Goal: Transaction & Acquisition: Purchase product/service

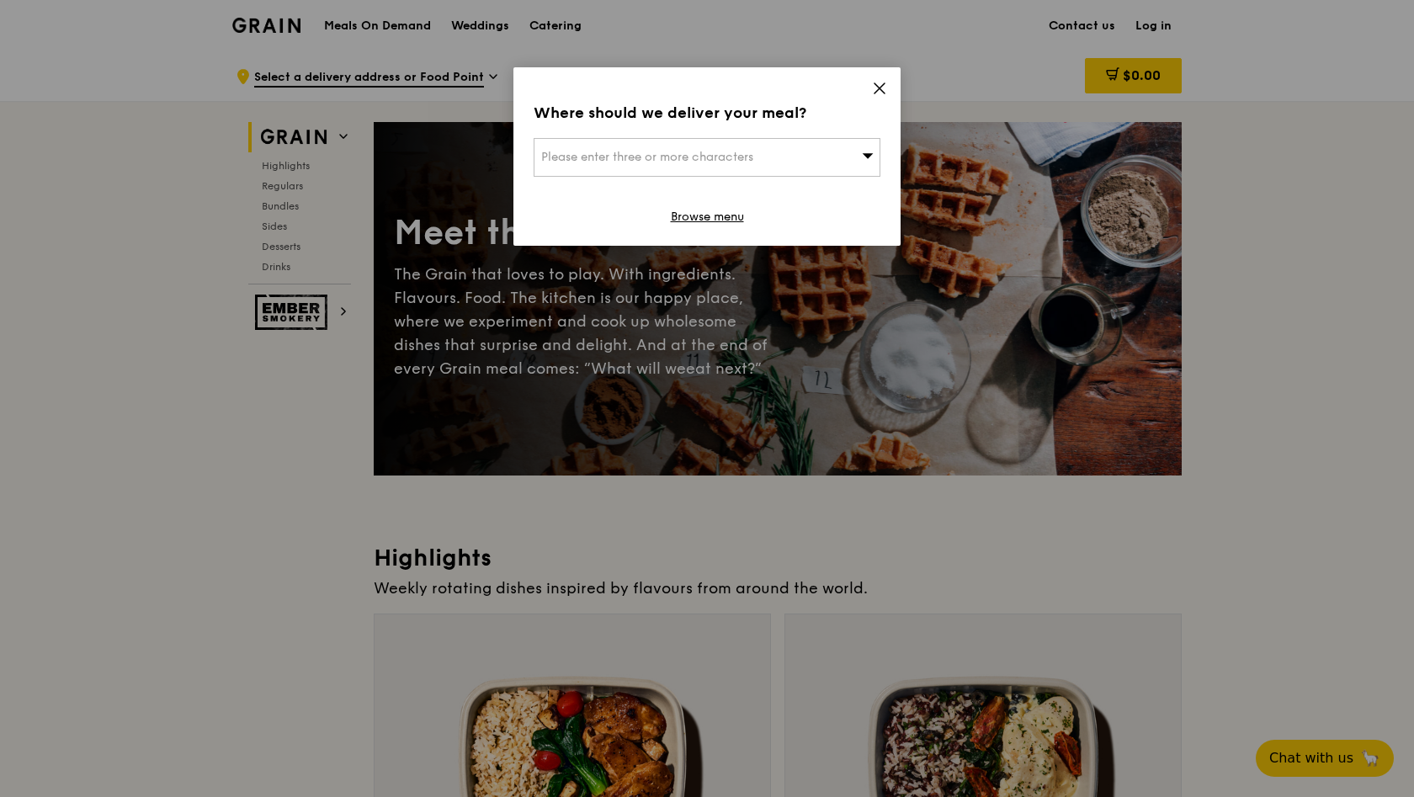
click at [818, 168] on div "Please enter three or more characters" at bounding box center [707, 157] width 347 height 39
click at [787, 157] on input "search" at bounding box center [707, 157] width 345 height 37
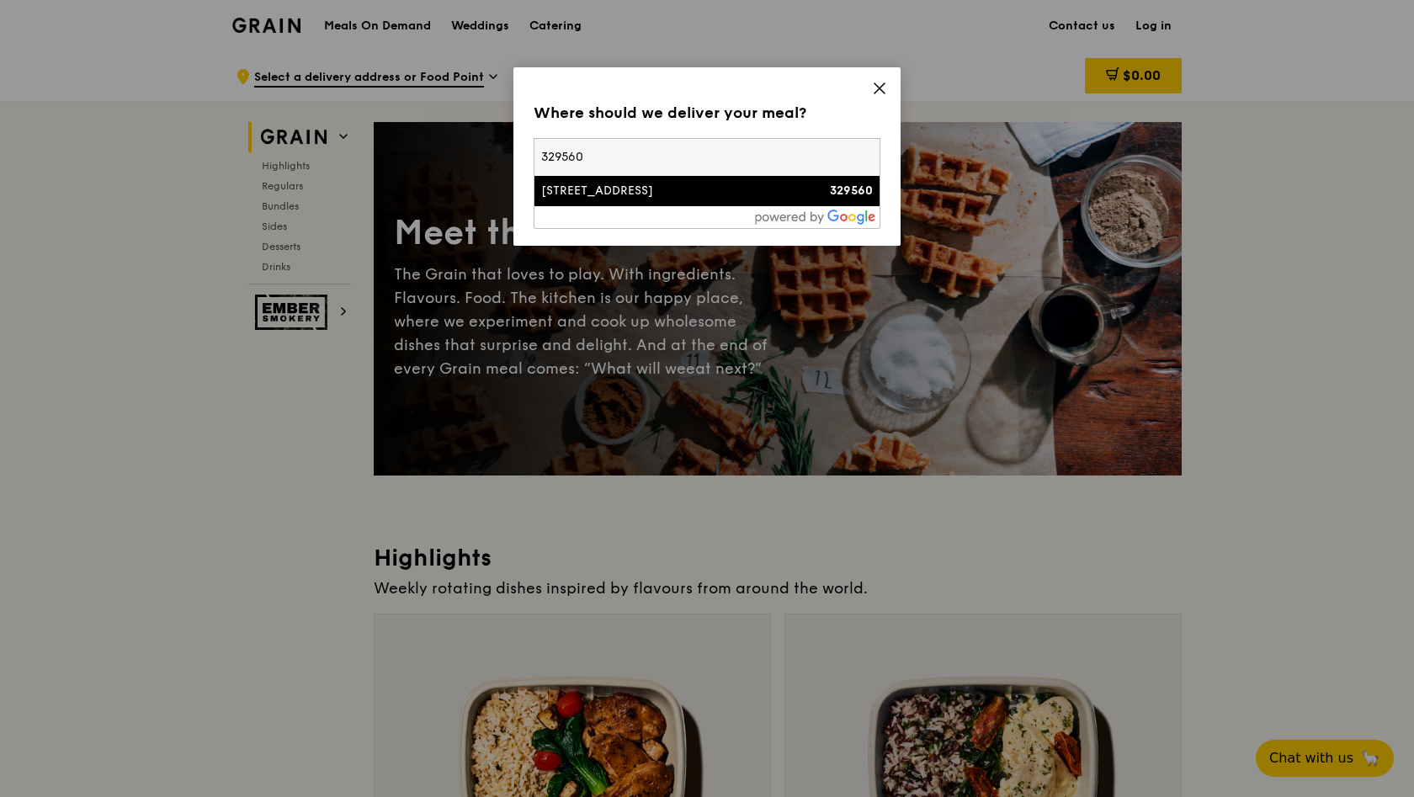
type input "329560"
click at [660, 194] on div "[STREET_ADDRESS]" at bounding box center [665, 191] width 249 height 17
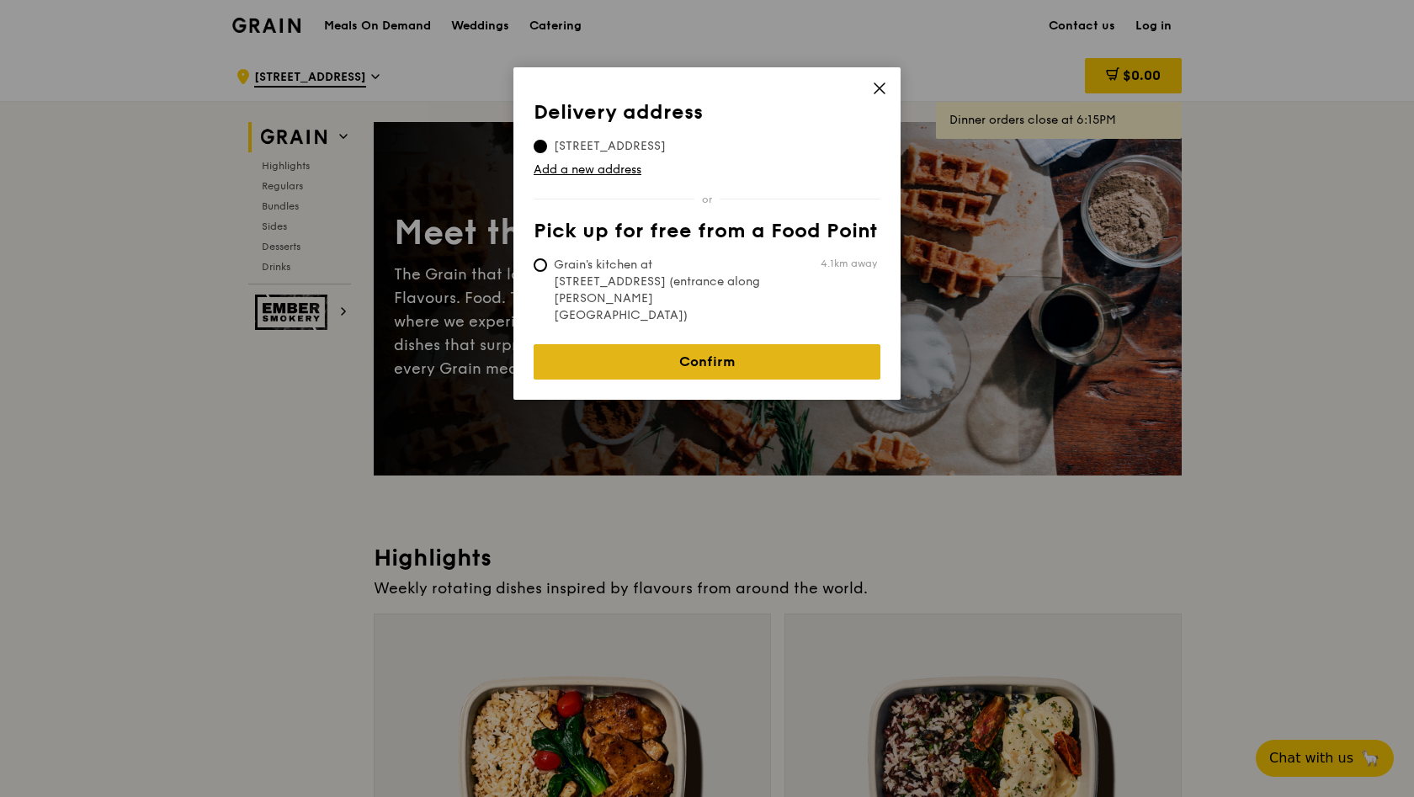
click at [723, 344] on link "Confirm" at bounding box center [707, 361] width 347 height 35
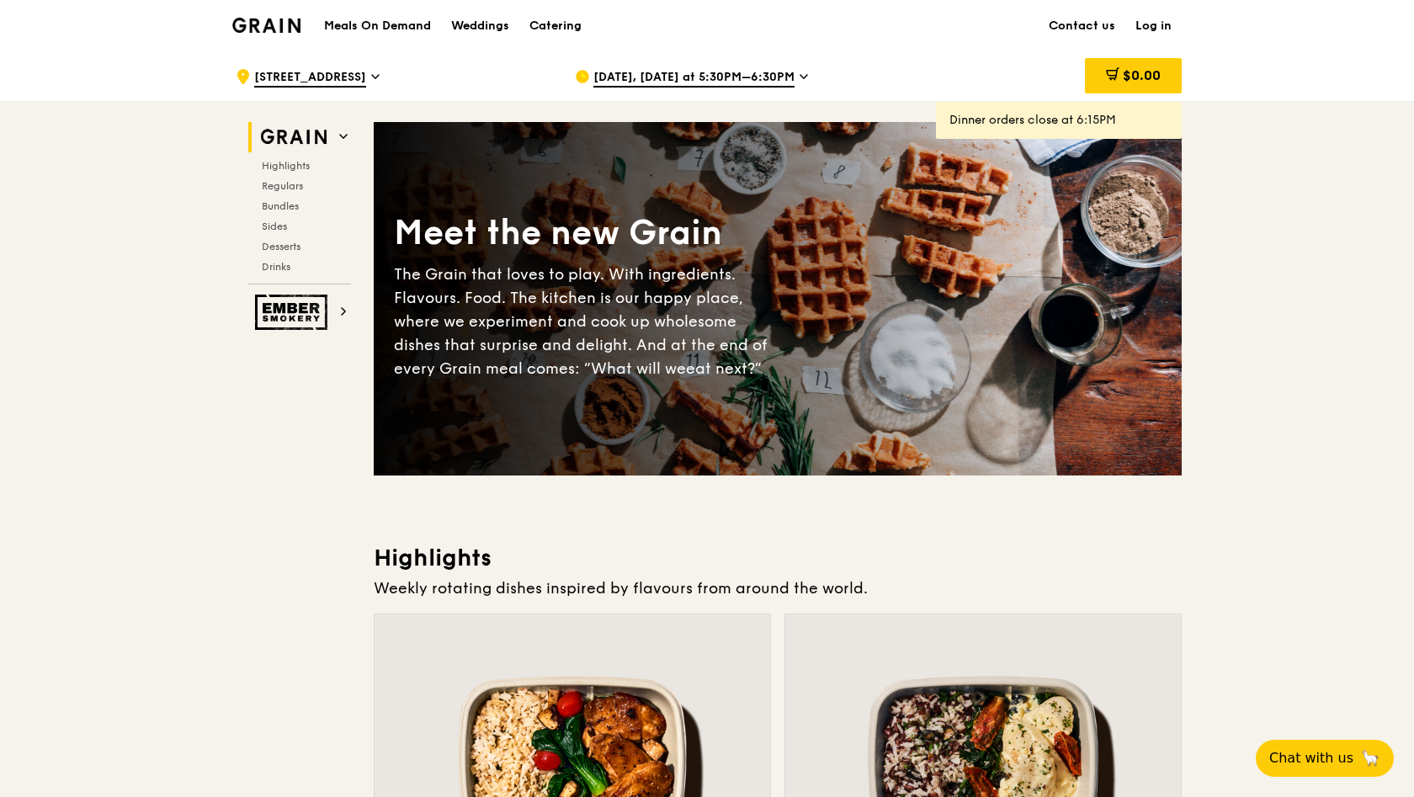
click at [681, 84] on span "Aug 25, Today at 5:30PM–6:30PM" at bounding box center [694, 78] width 201 height 19
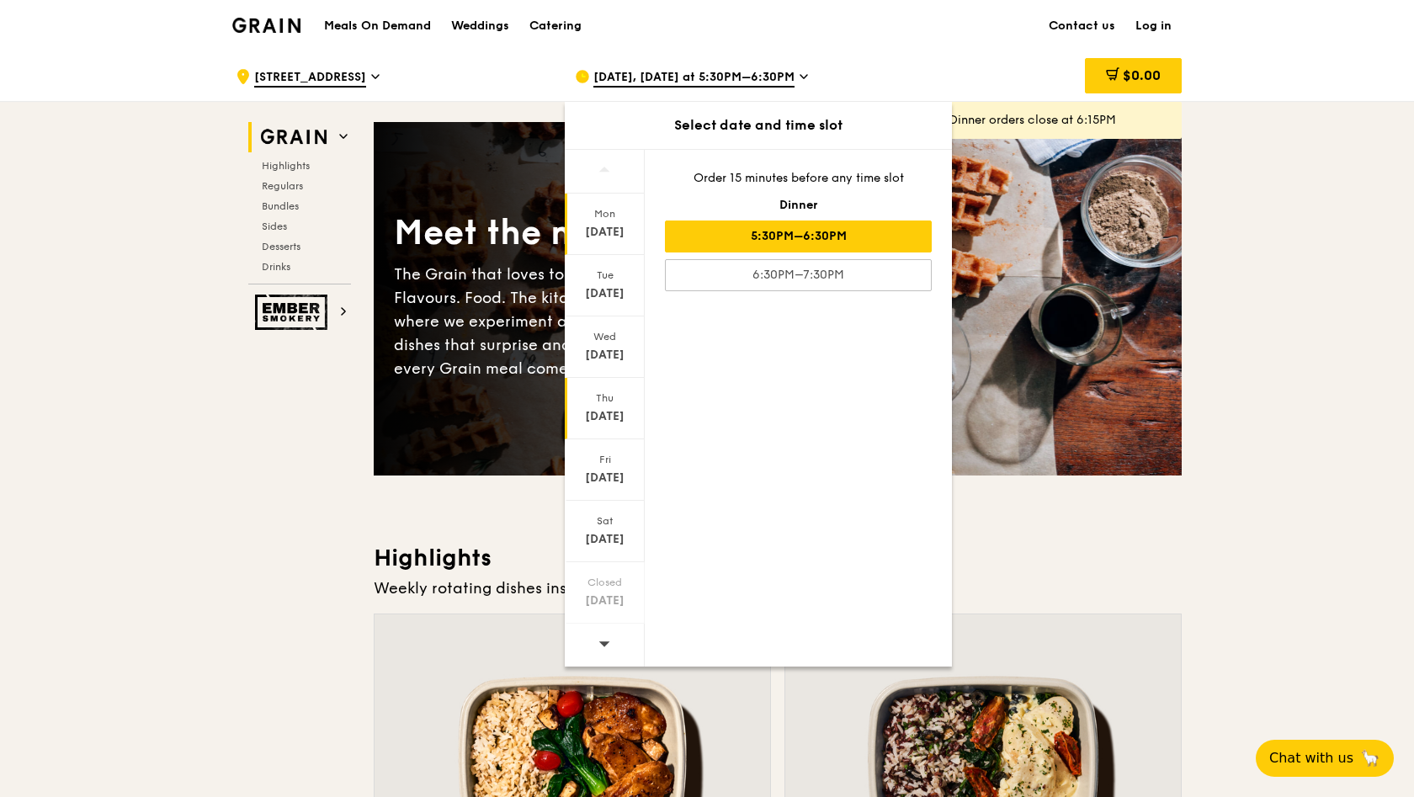
click at [603, 423] on div "Aug 28" at bounding box center [604, 416] width 75 height 17
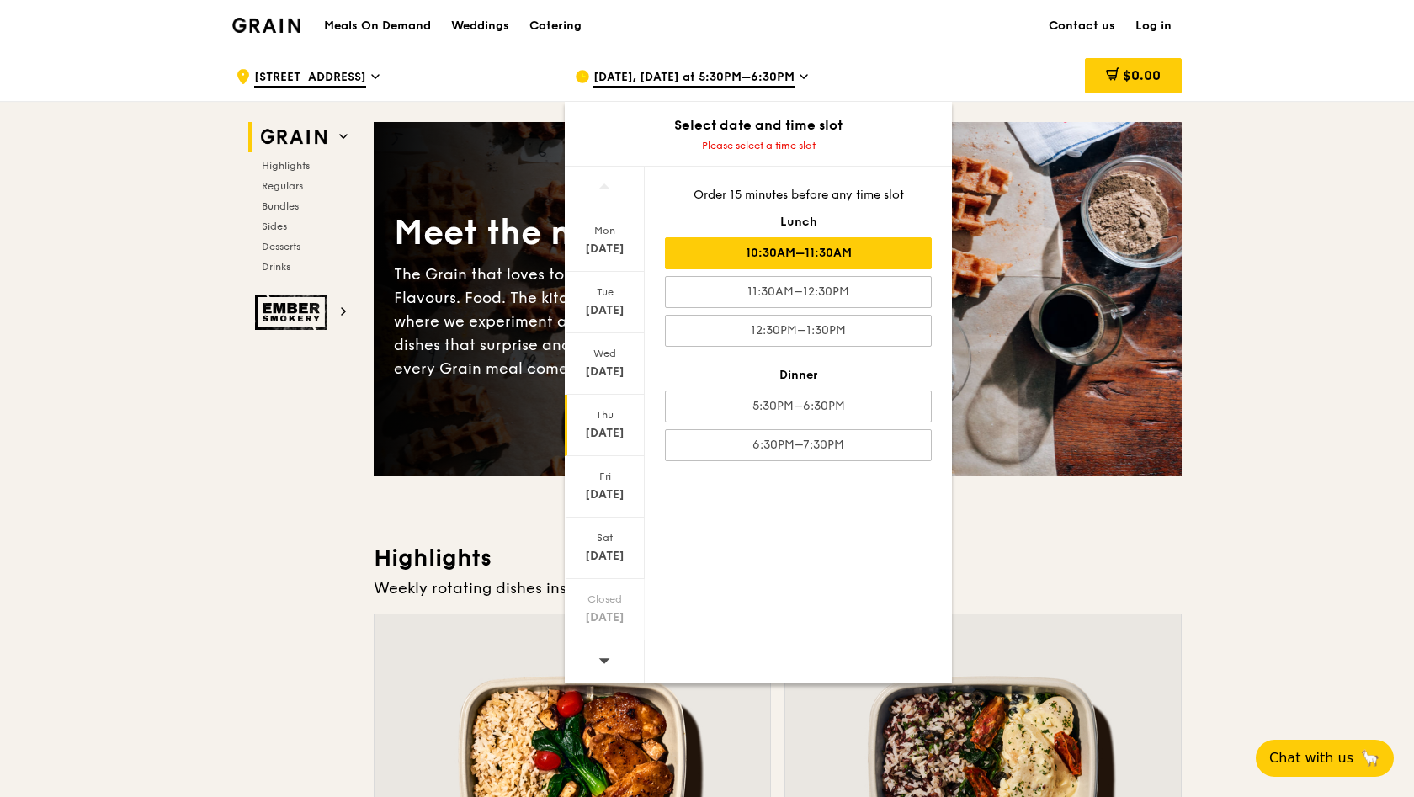
click at [757, 264] on div "10:30AM–11:30AM" at bounding box center [798, 253] width 267 height 32
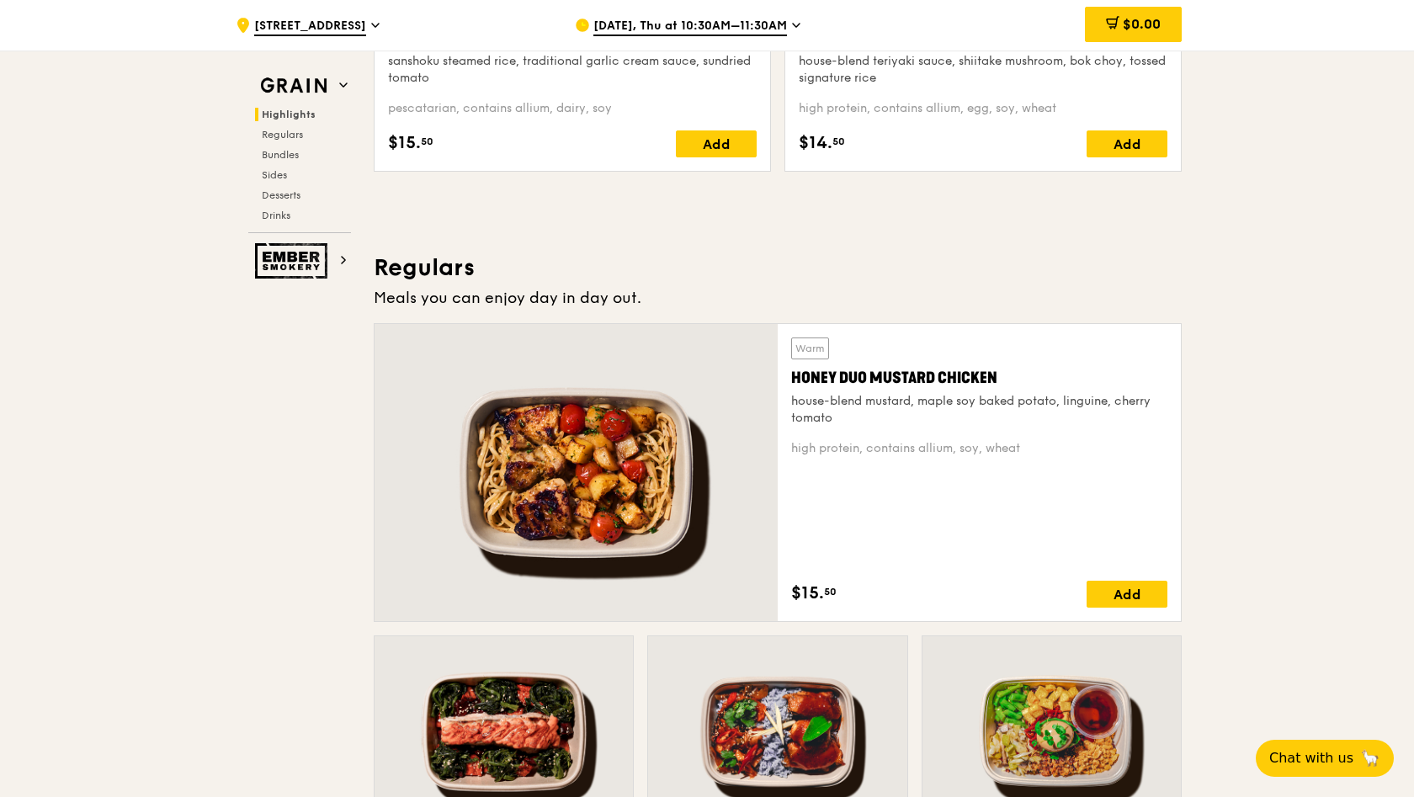
scroll to position [828, 0]
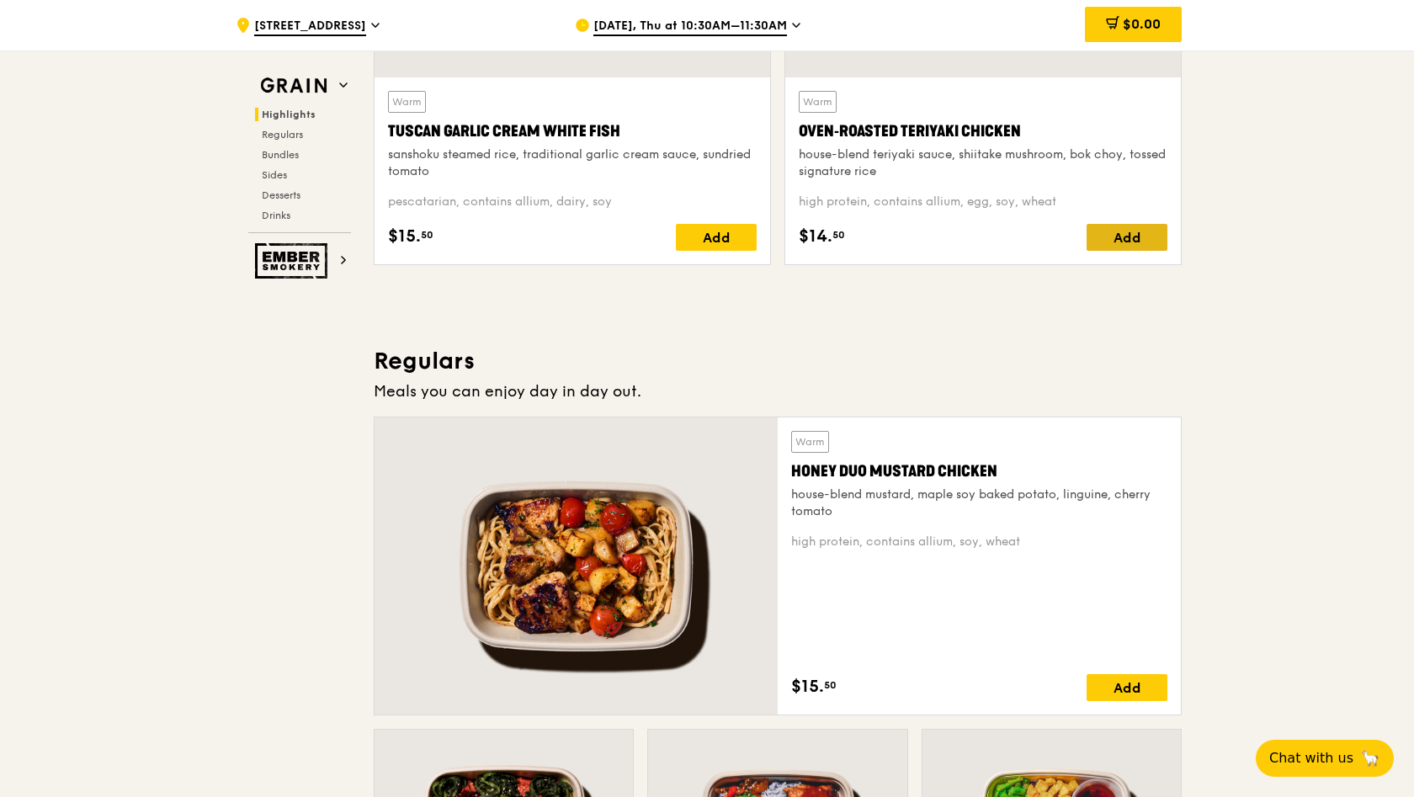
click at [1141, 234] on div "Add" at bounding box center [1127, 237] width 81 height 27
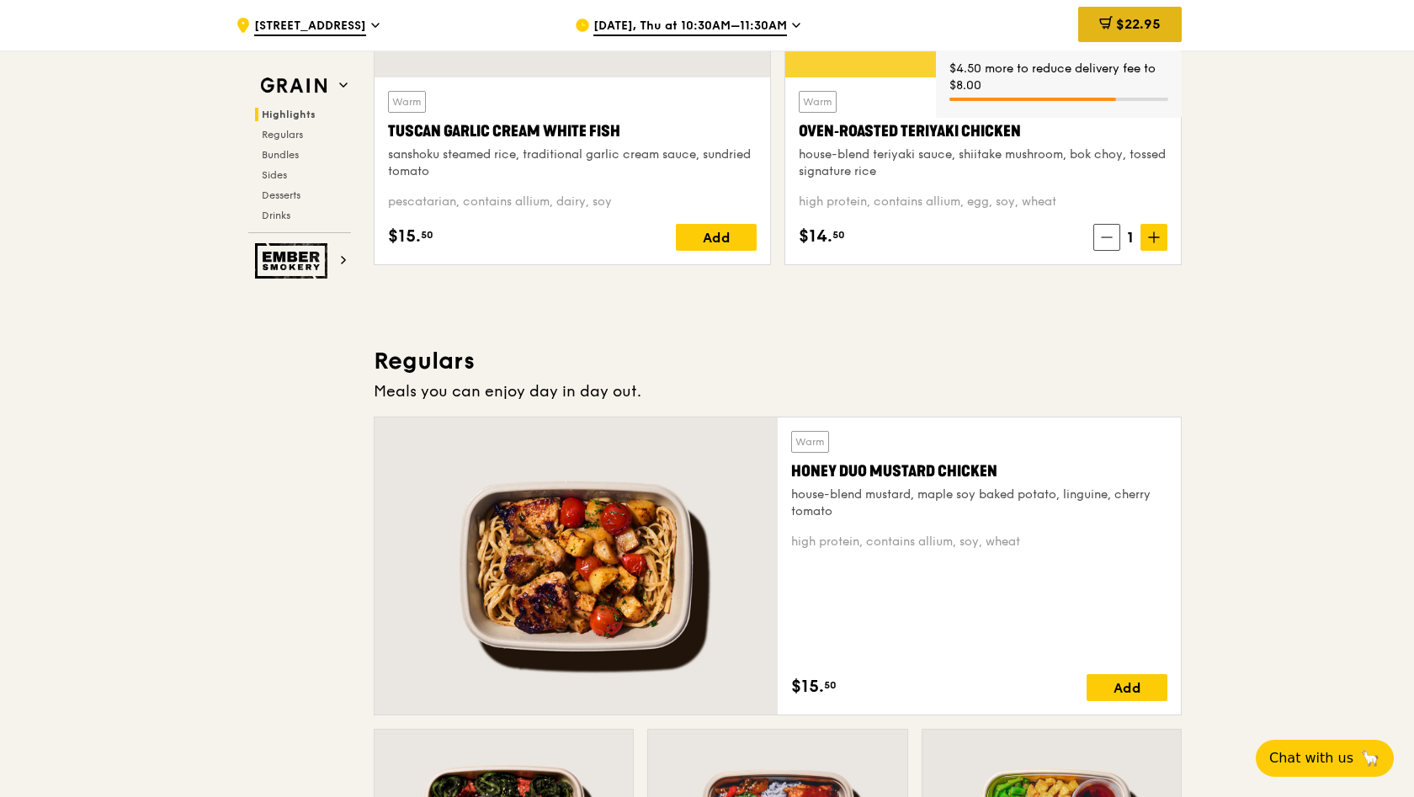
click at [1146, 8] on div "$22.95" at bounding box center [1130, 24] width 104 height 35
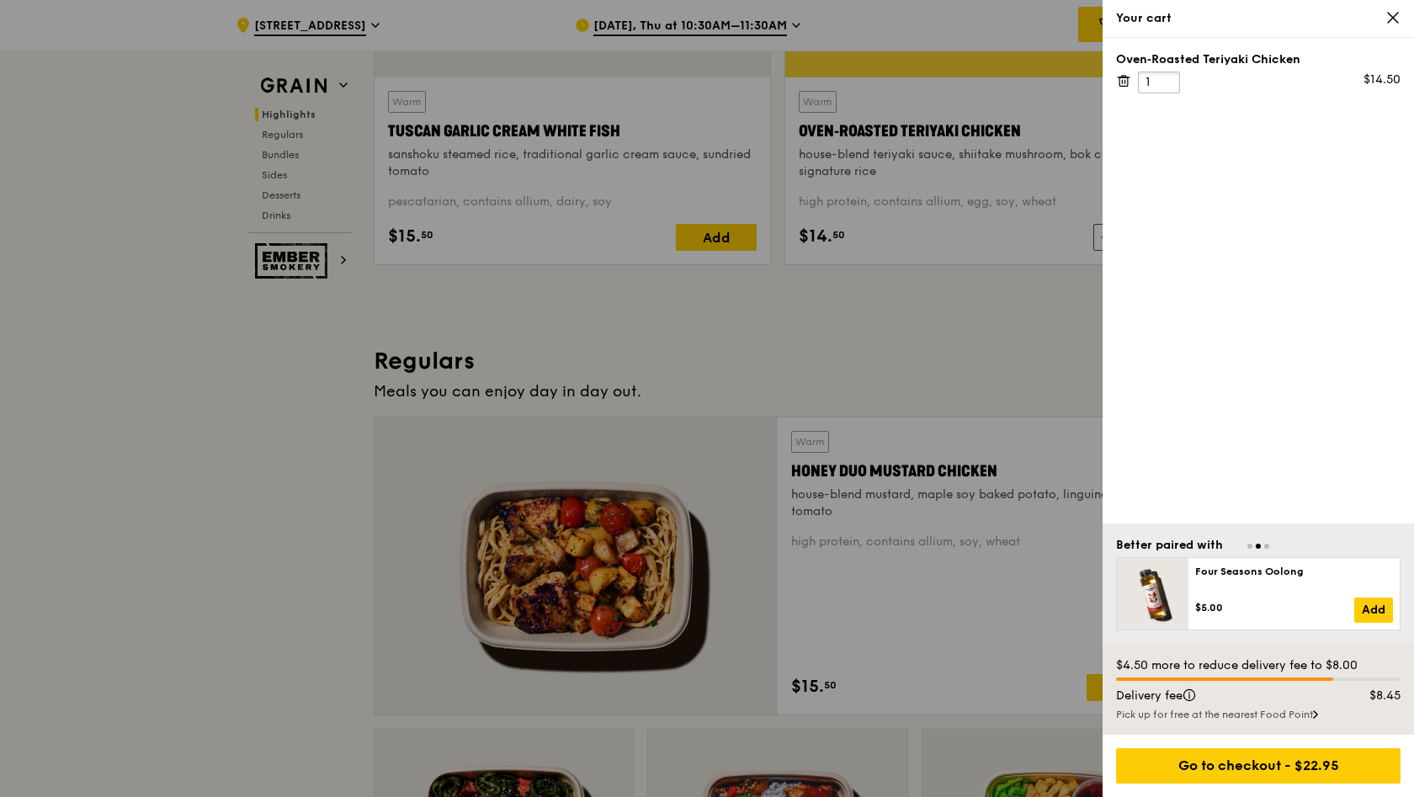
drag, startPoint x: 1153, startPoint y: 83, endPoint x: 1081, endPoint y: 83, distance: 71.6
click at [1081, 83] on div "Your cart Oven‑Roasted Teriyaki Chicken 1 $14.50 Better paired with Ondeh Ondeh…" at bounding box center [707, 398] width 1414 height 797
type input "8"
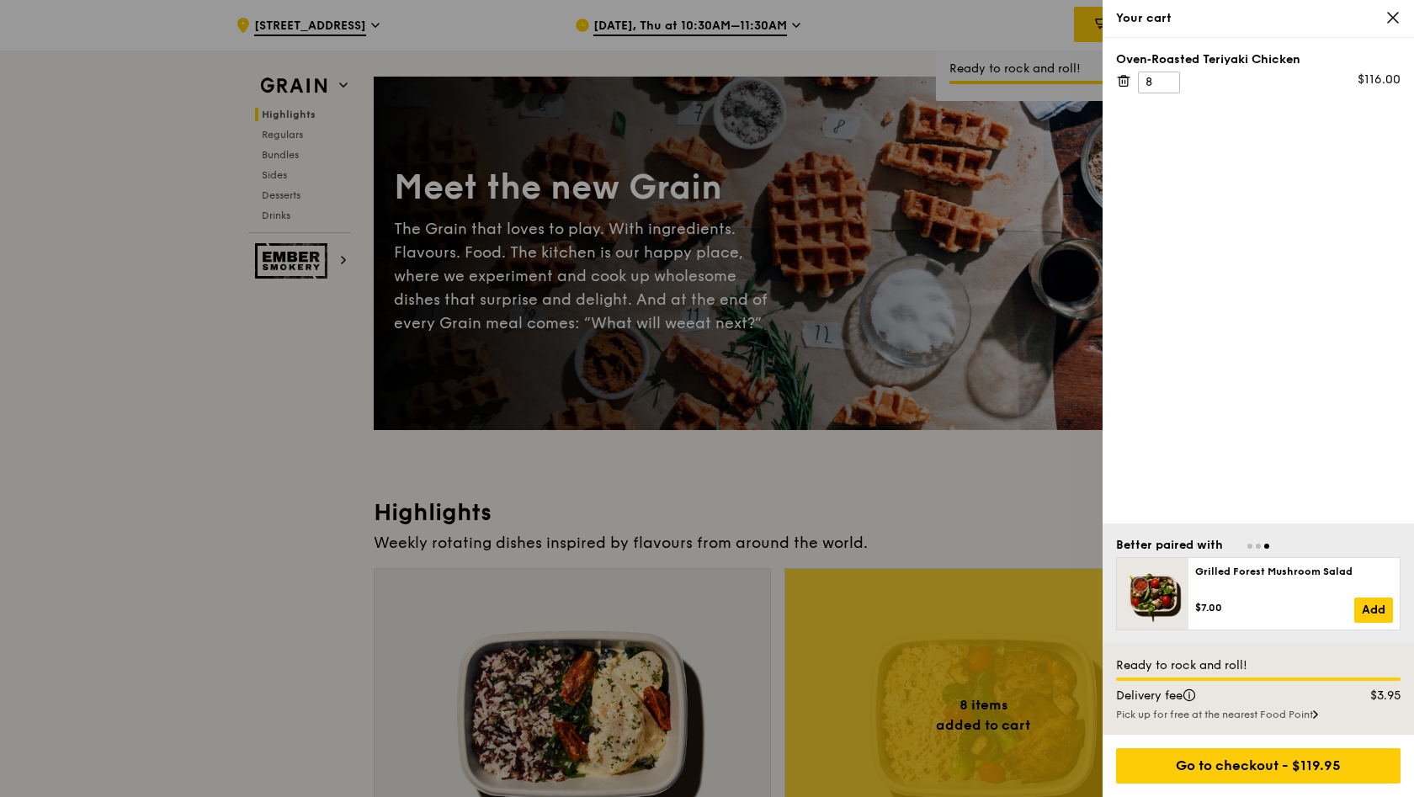
scroll to position [5, 0]
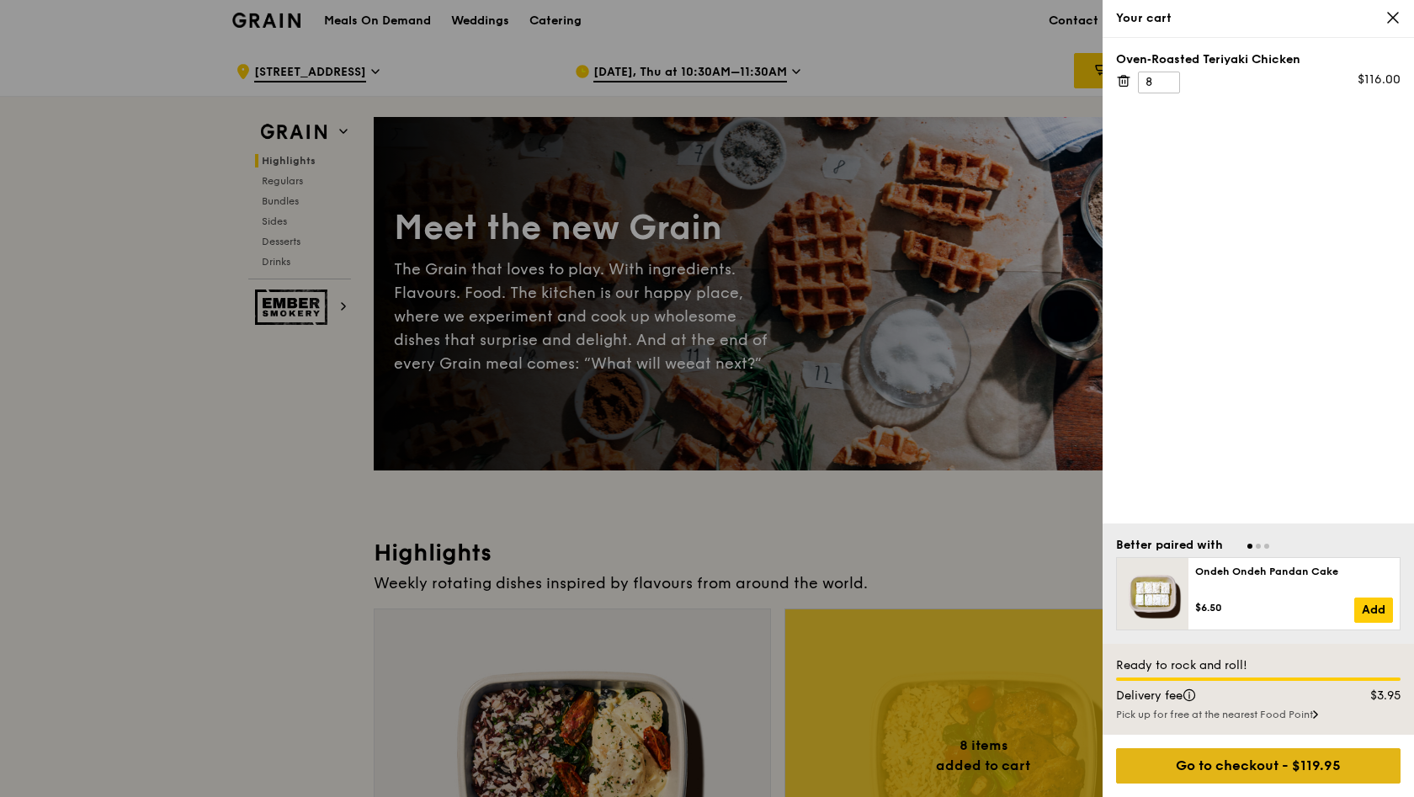
click at [1332, 771] on div "Go to checkout - $119.95" at bounding box center [1258, 765] width 285 height 35
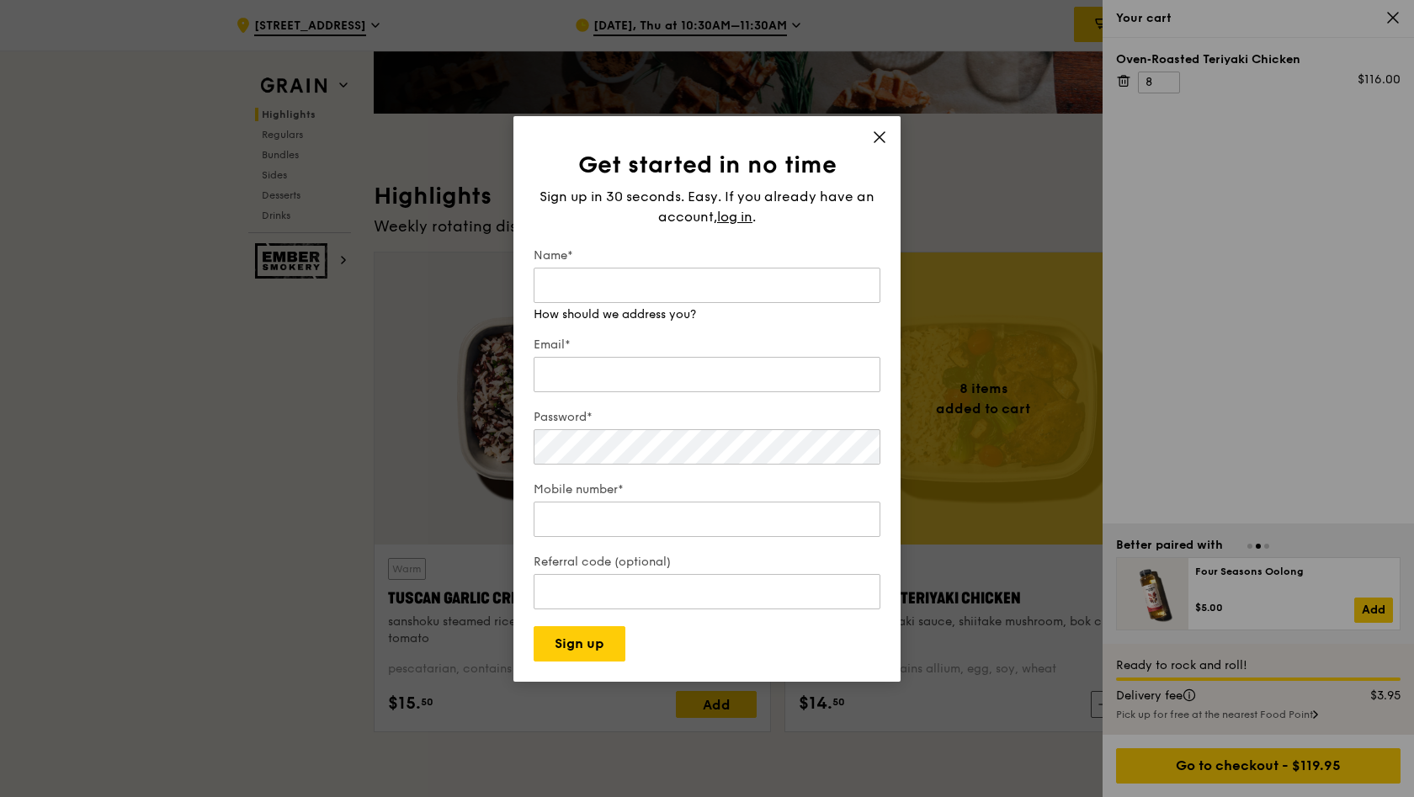
scroll to position [271, 0]
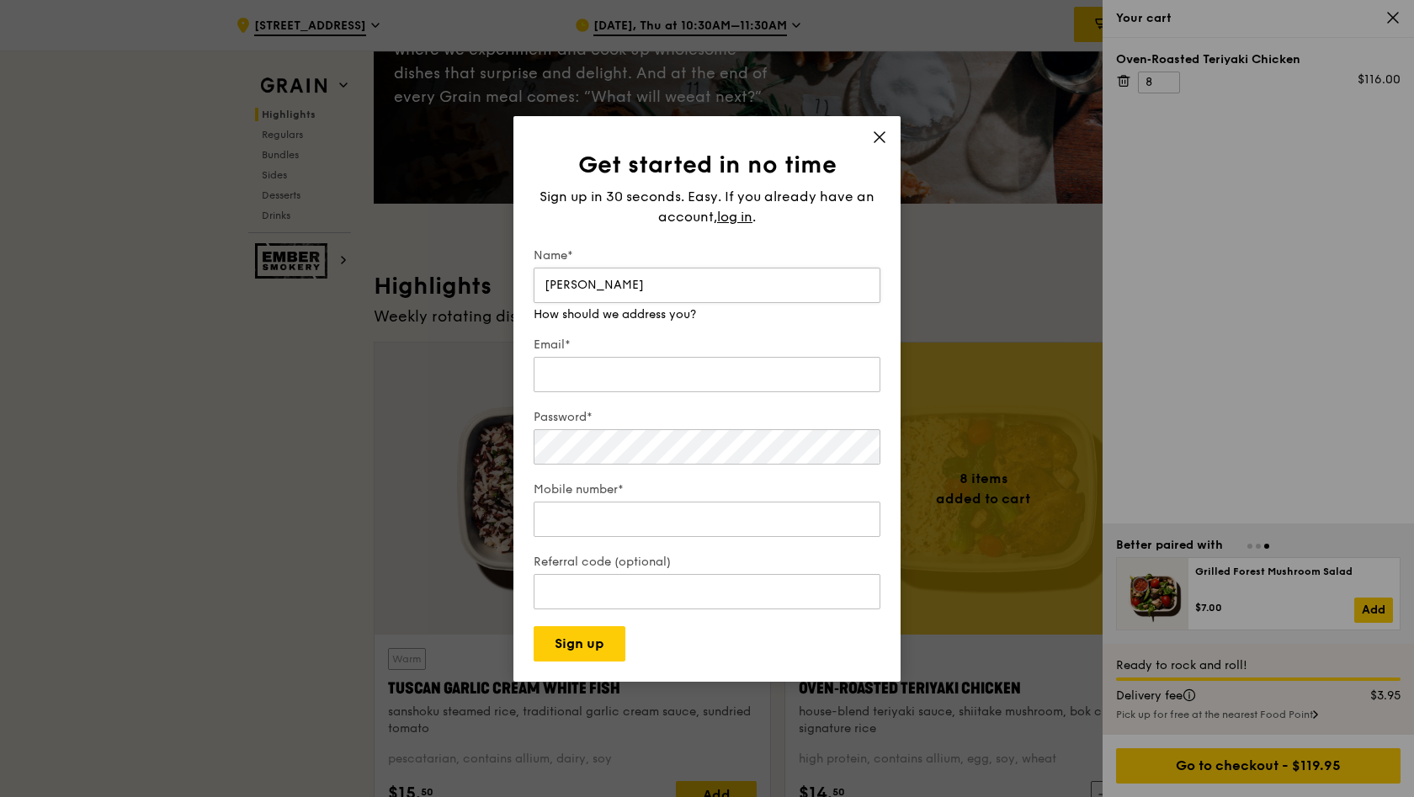
type input "Kenji Kwok"
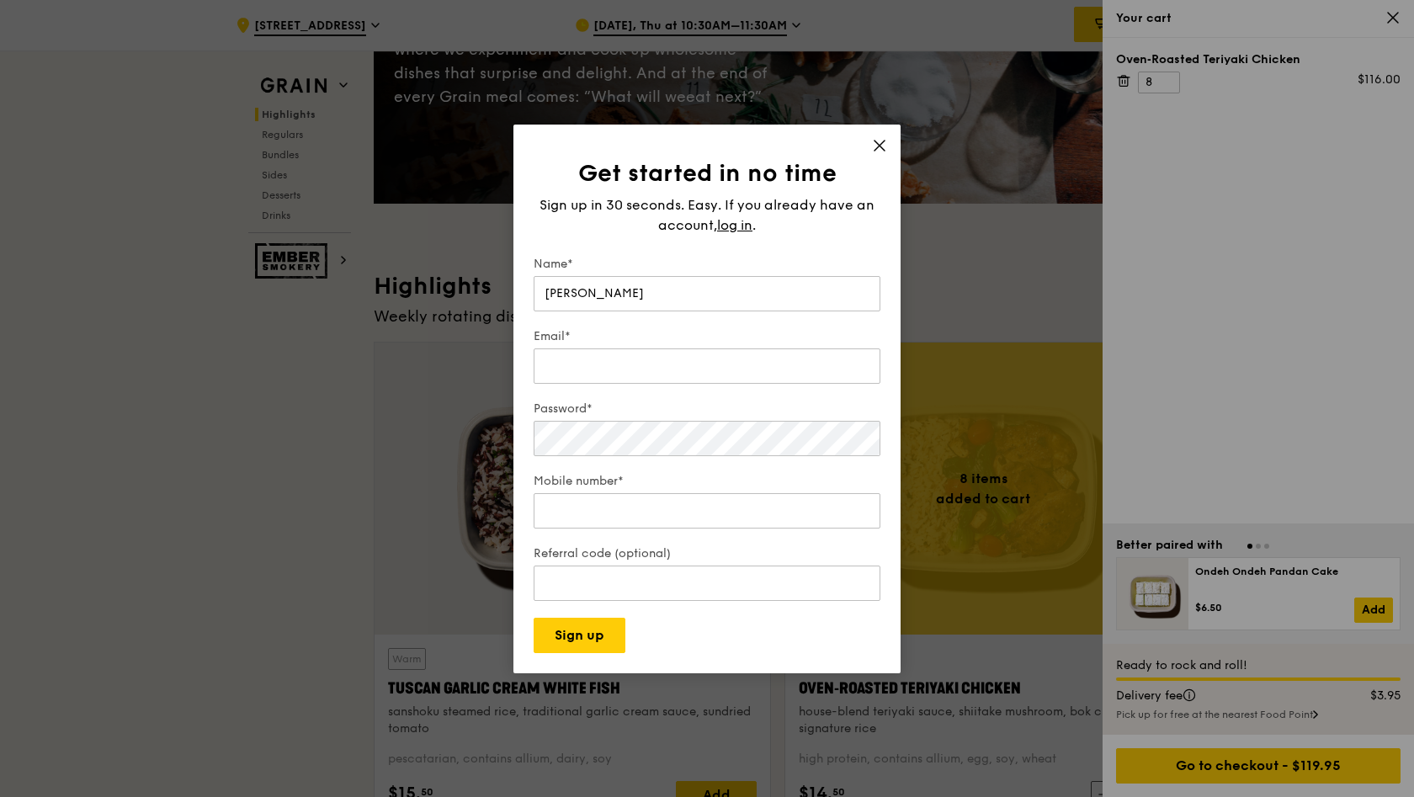
click at [671, 630] on form "Name* Kenji Kwok Email* Password* Mobile number* Referral code (optional) Sign …" at bounding box center [707, 454] width 347 height 397
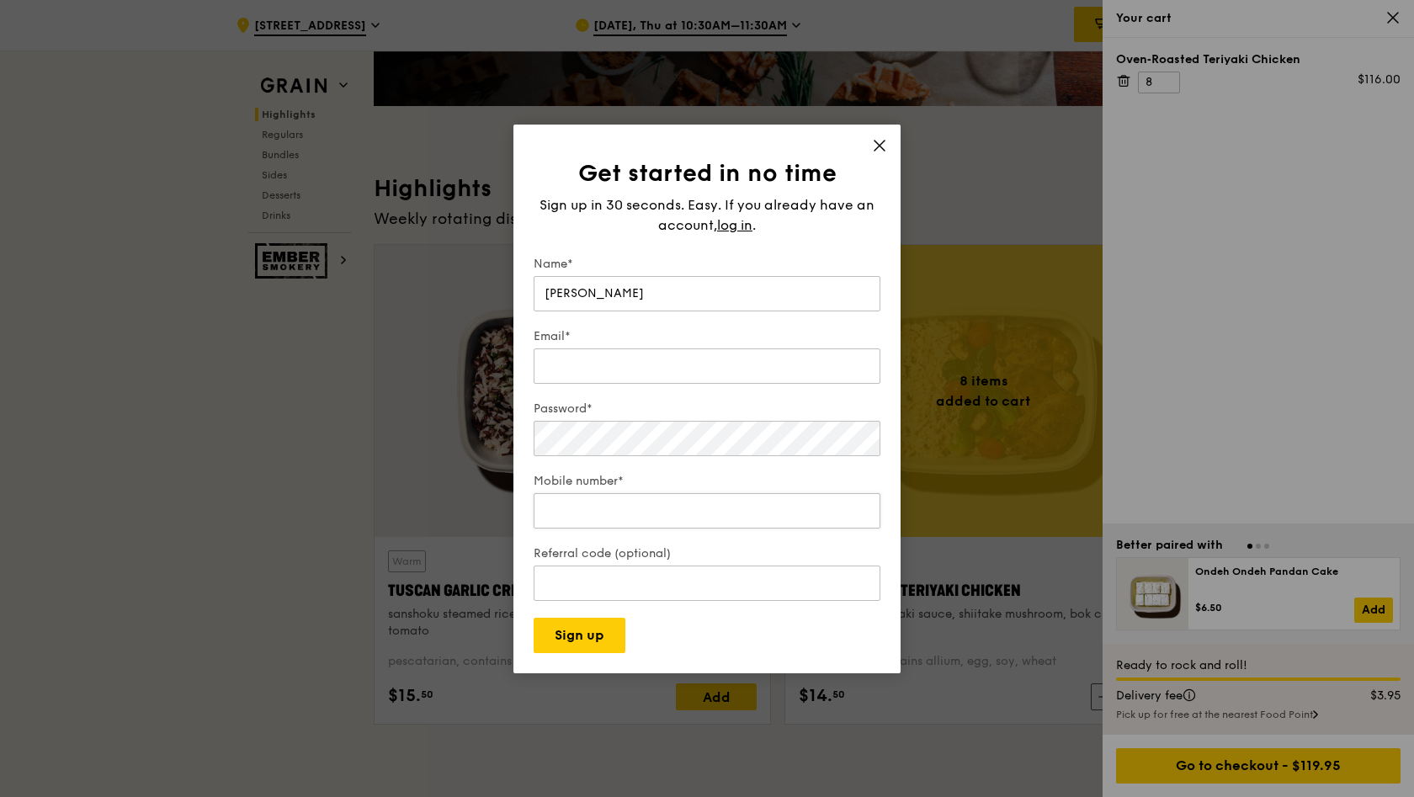
scroll to position [565, 0]
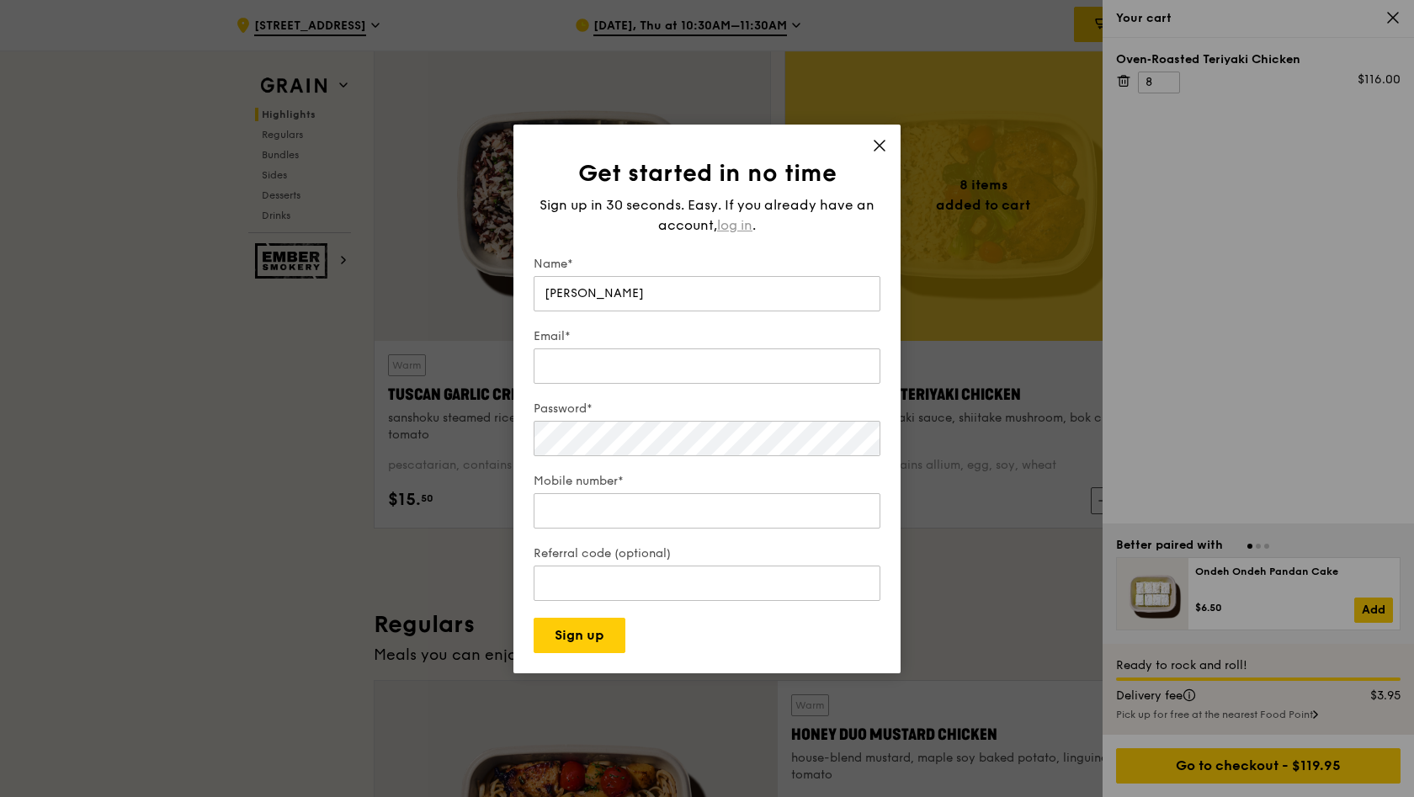
click at [732, 224] on span "log in" at bounding box center [734, 226] width 35 height 20
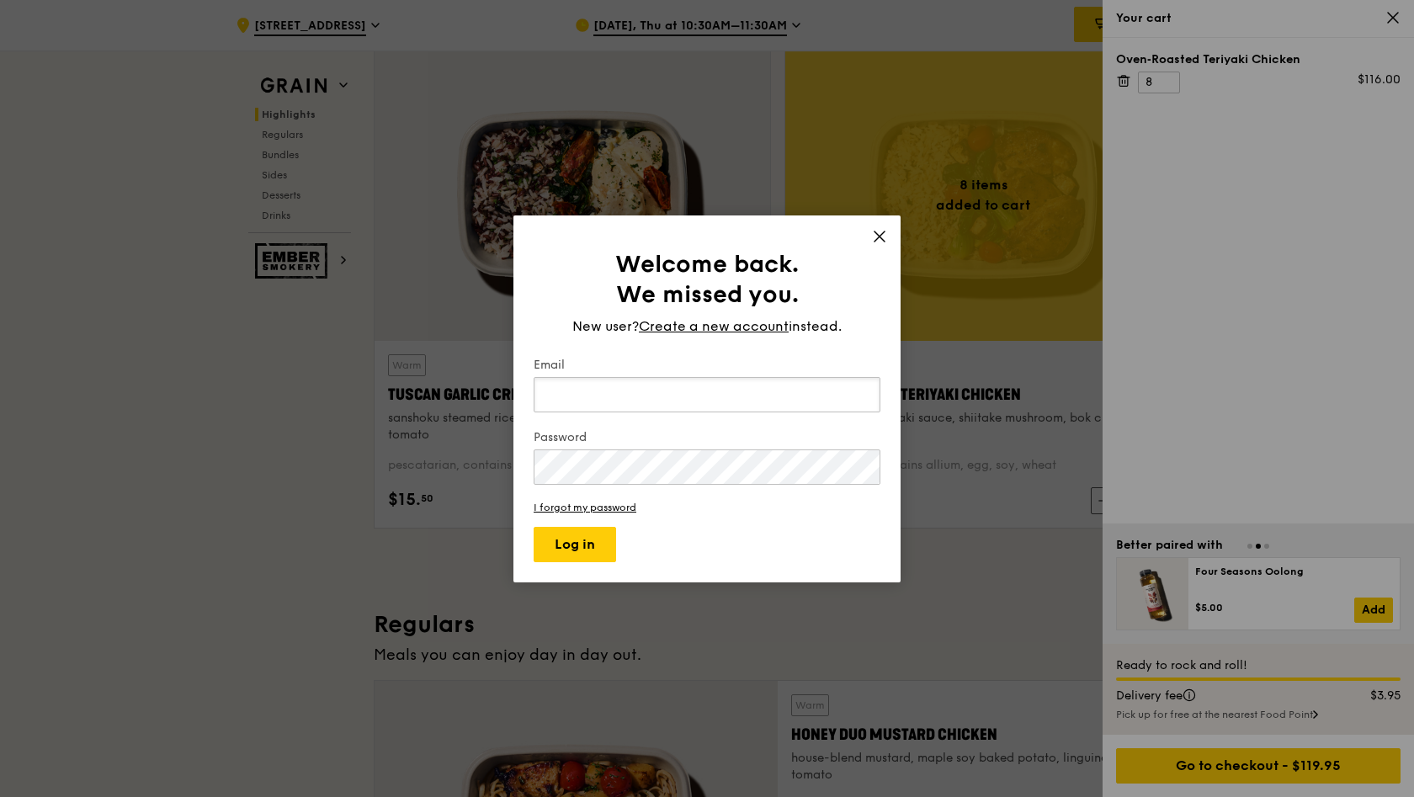
type input "Kenji"
click at [594, 540] on button "Log in" at bounding box center [575, 544] width 83 height 35
click at [855, 396] on input "Kenji" at bounding box center [707, 394] width 347 height 35
click at [727, 331] on span "Create a new account" at bounding box center [714, 327] width 150 height 20
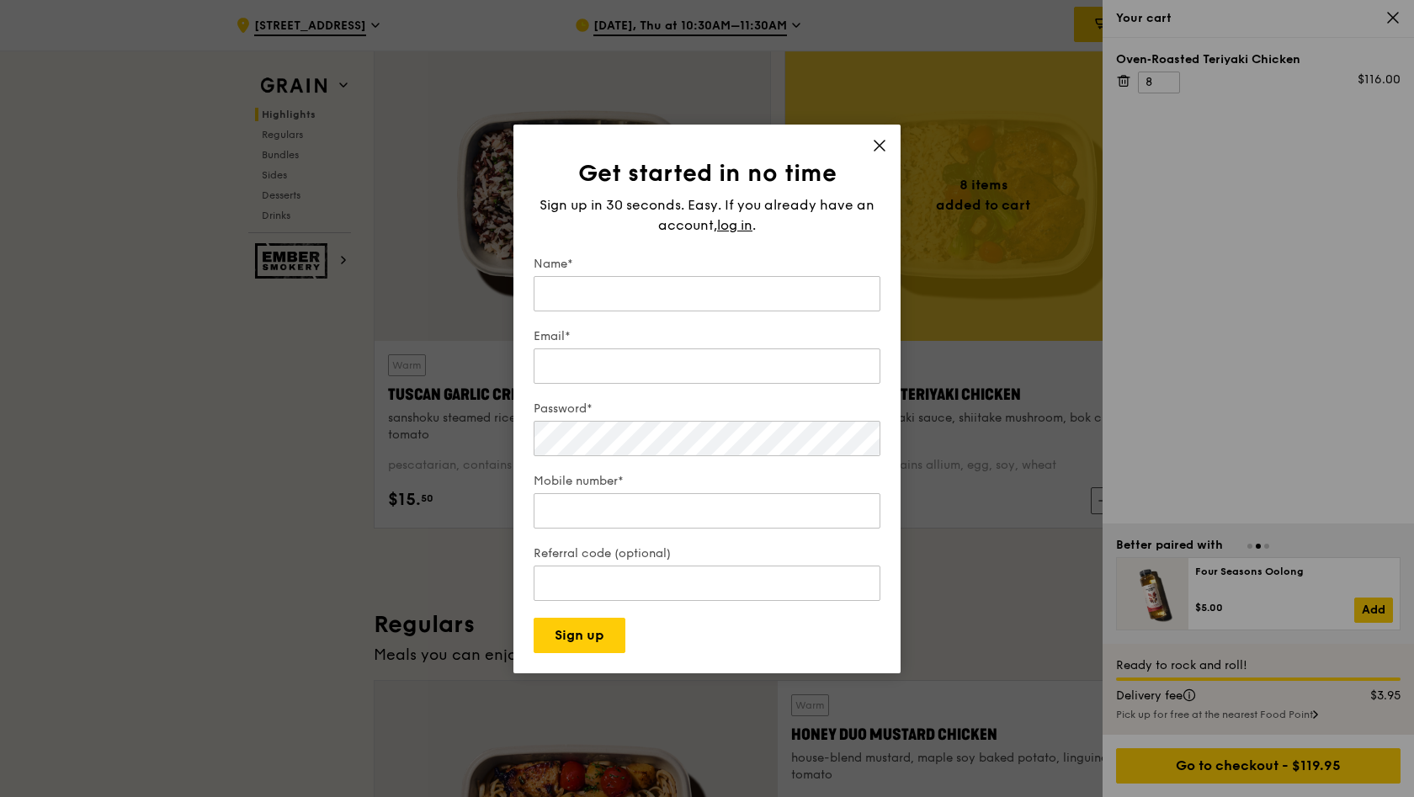
click at [592, 273] on div "Name*" at bounding box center [707, 285] width 347 height 59
click at [591, 277] on input "Name*" at bounding box center [707, 293] width 347 height 35
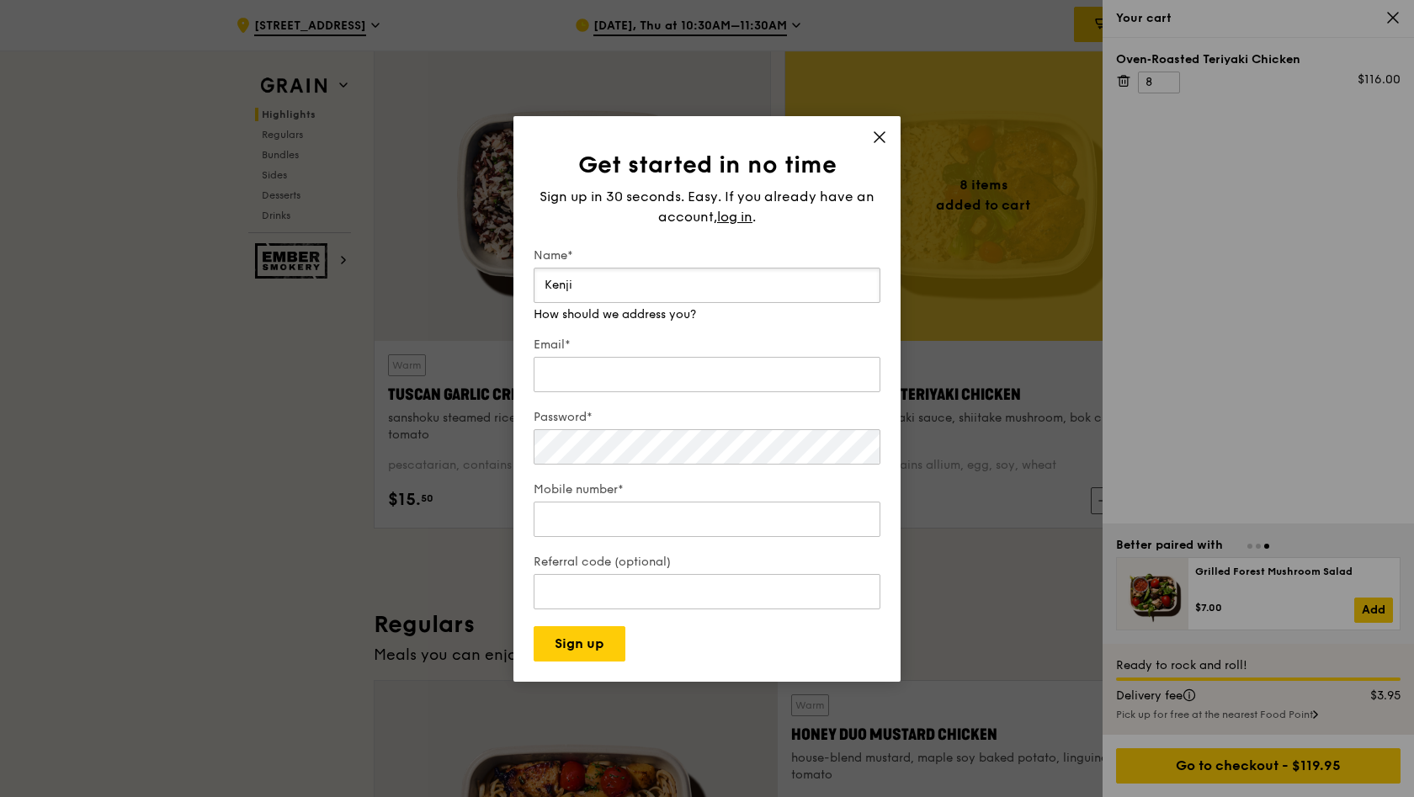
type input "Kenji"
type input "moped.wish.2y@icloud.com"
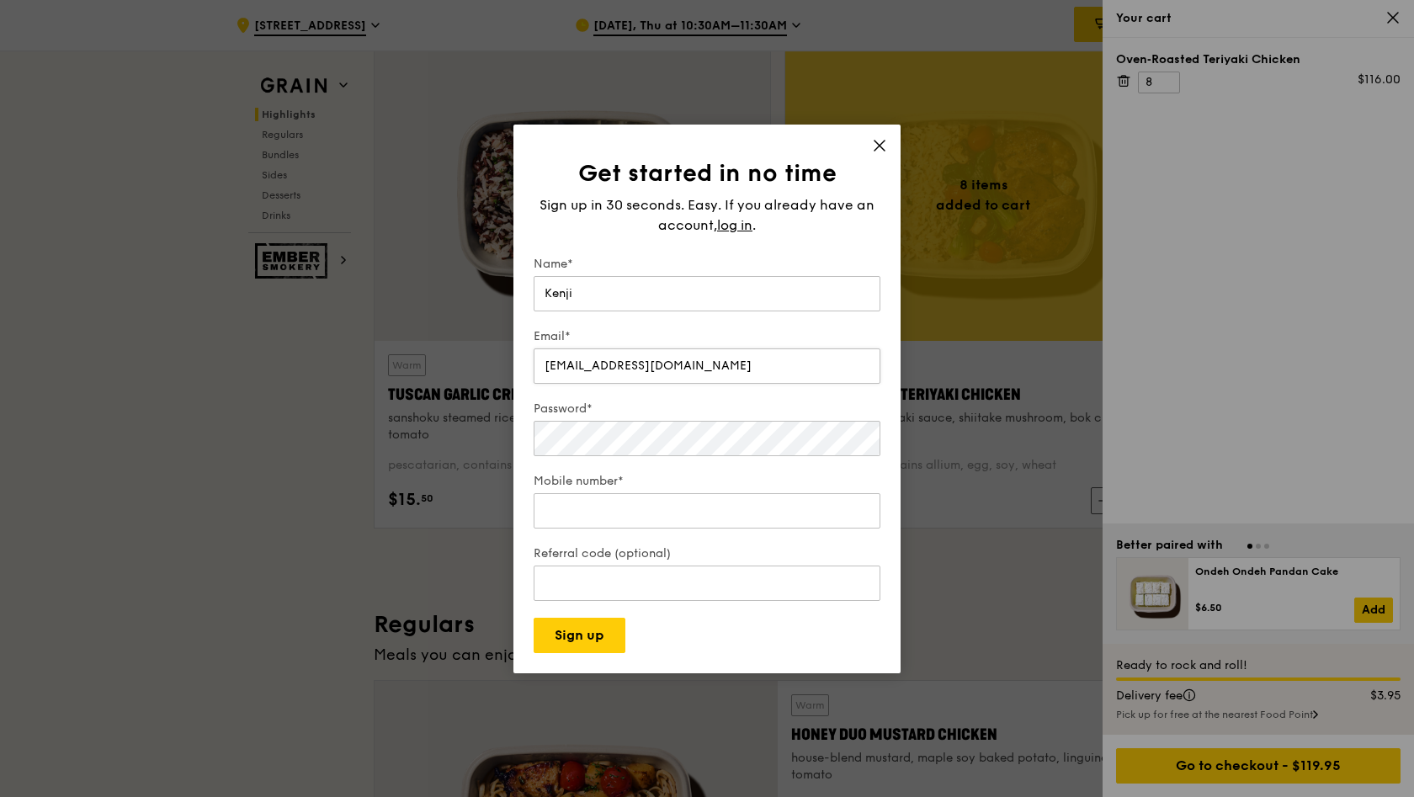
click at [727, 375] on input "moped.wish.2y@icloud.com" at bounding box center [707, 366] width 347 height 35
drag, startPoint x: 730, startPoint y: 371, endPoint x: 449, endPoint y: 371, distance: 281.2
click at [449, 371] on div "Get started in no time Sign up in 30 seconds. Easy. If you already have an acco…" at bounding box center [707, 398] width 1414 height 797
click at [869, 159] on h1 "Get started in no time" at bounding box center [707, 173] width 347 height 30
click at [875, 155] on span at bounding box center [879, 148] width 15 height 19
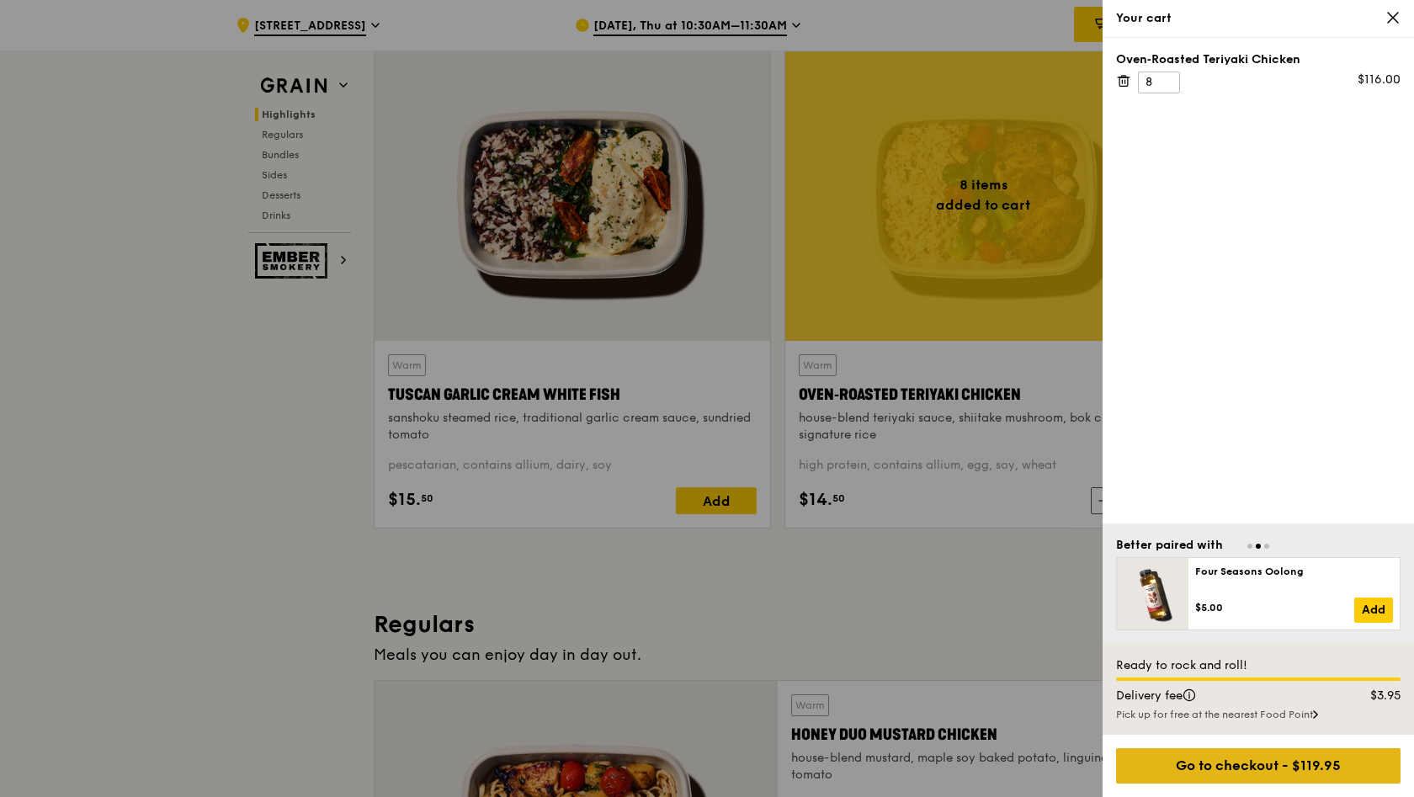
click at [1214, 774] on div "Go to checkout - $119.95" at bounding box center [1258, 765] width 285 height 35
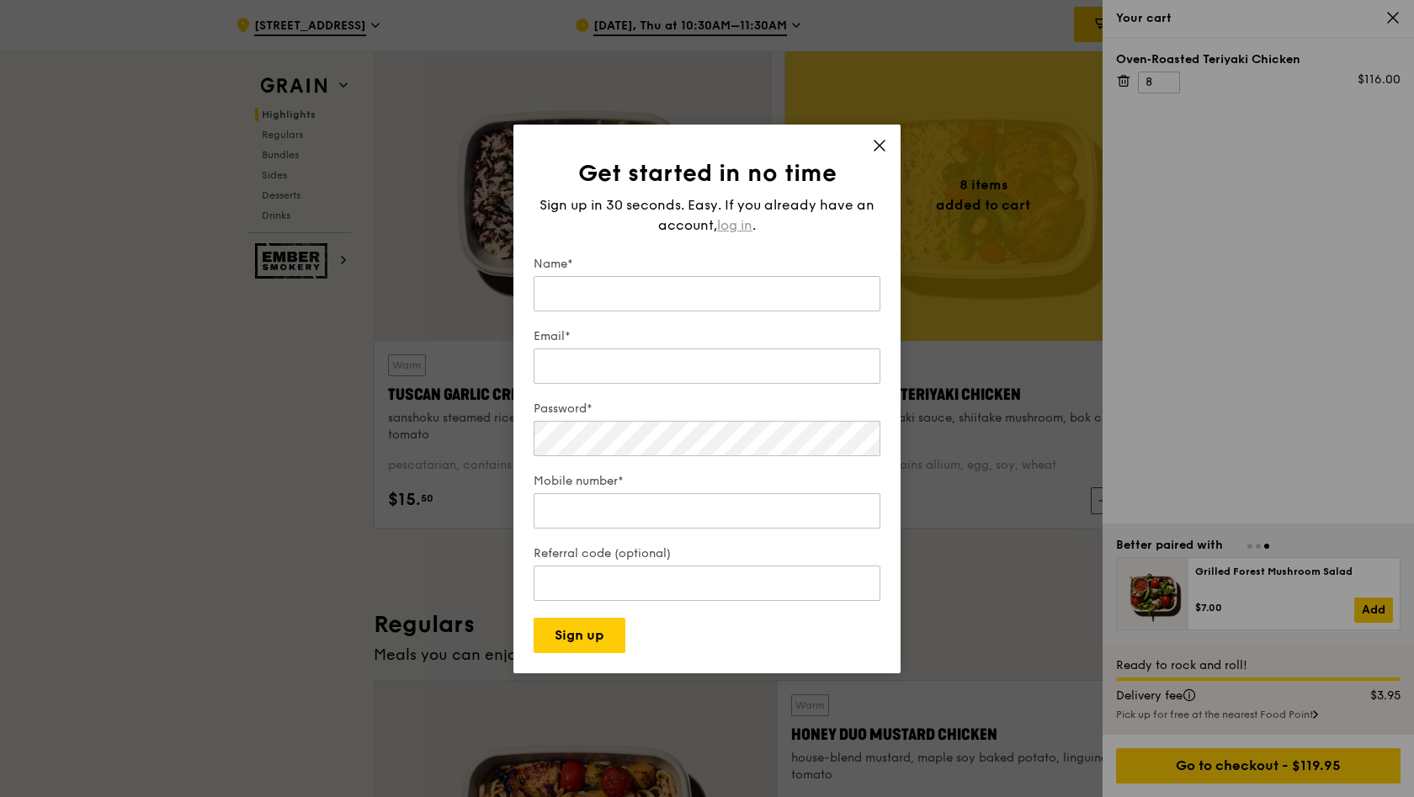
click at [717, 221] on span "log in" at bounding box center [734, 226] width 35 height 20
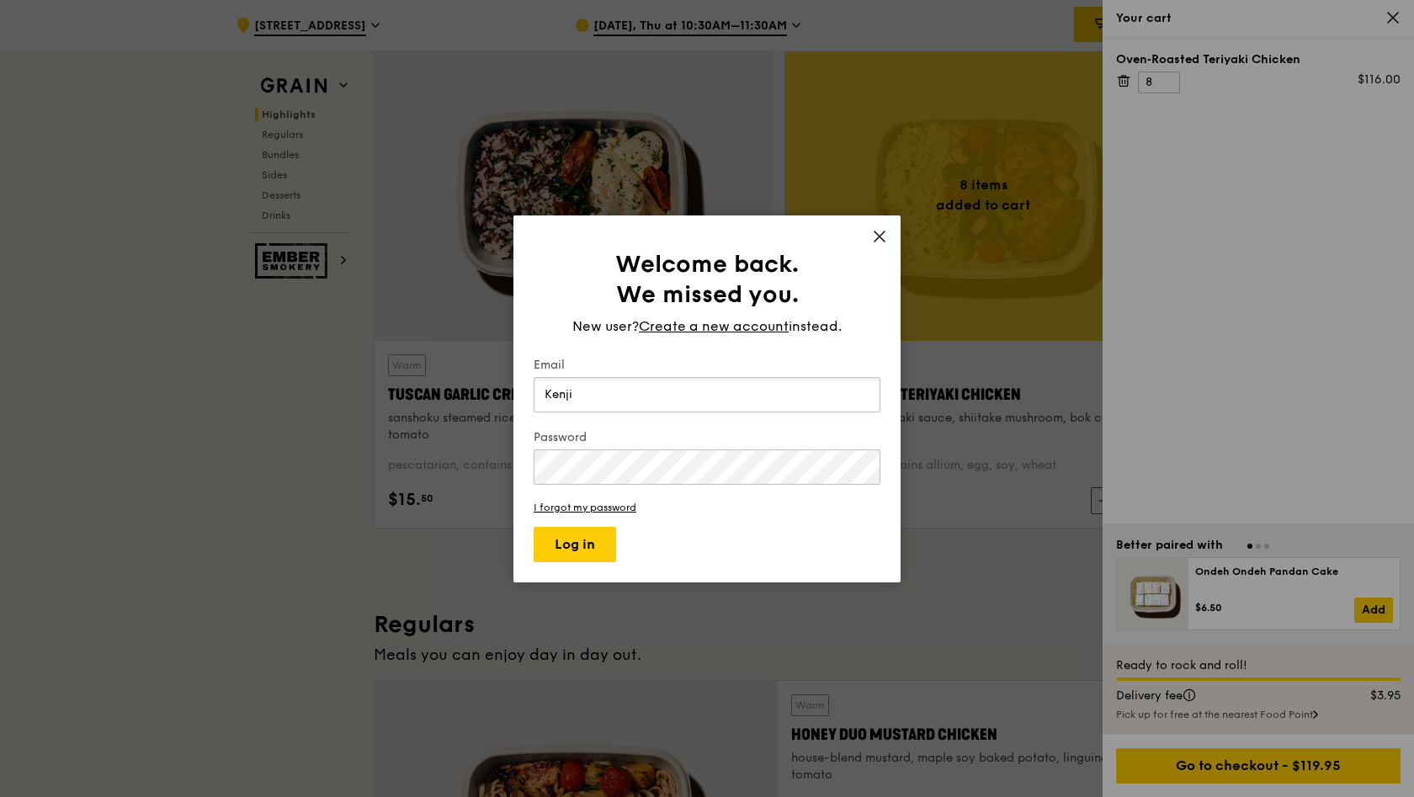
click at [612, 401] on input "Kenji" at bounding box center [707, 394] width 347 height 35
paste input "moped.wish.2y@icloud.com"
type input "moped.wish.2y@icloud.com"
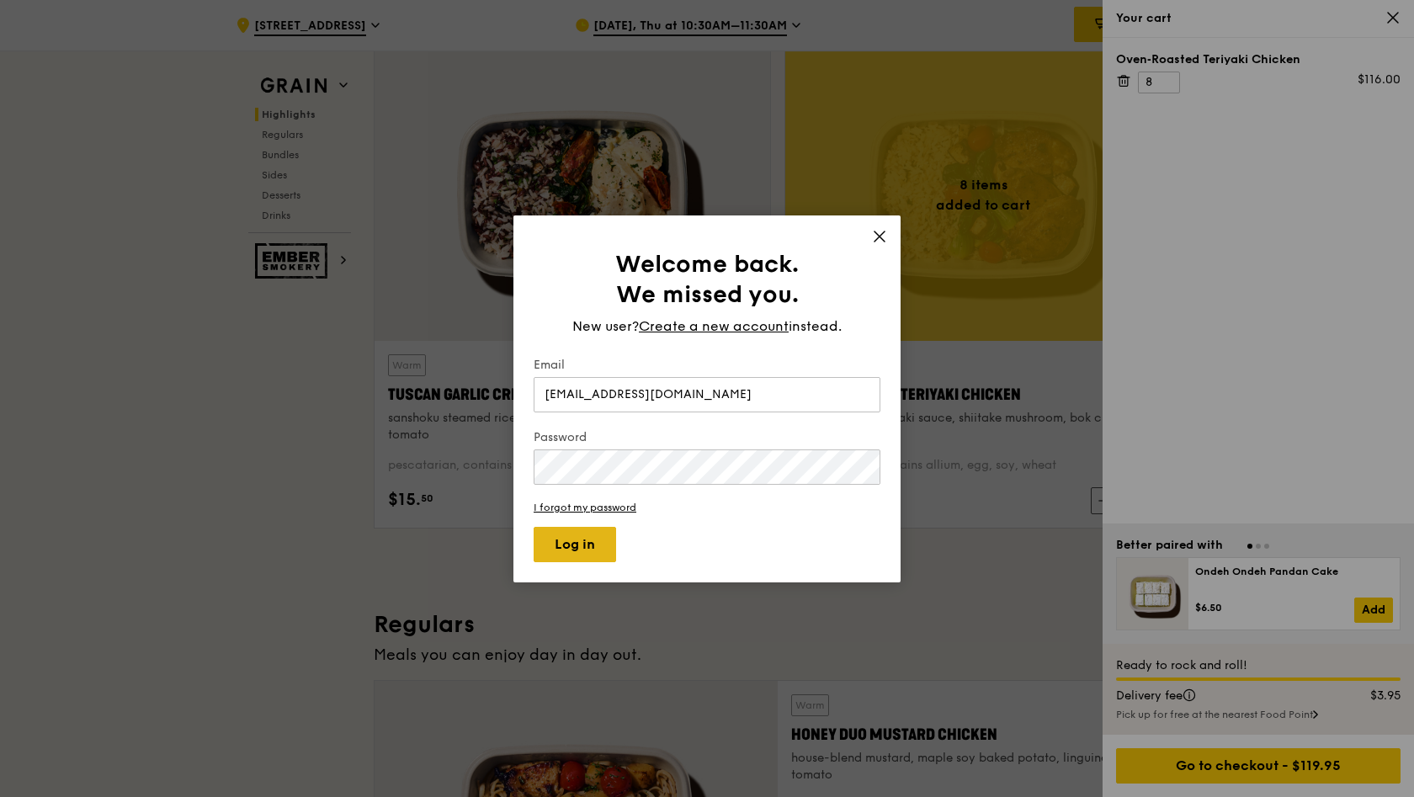
click at [578, 561] on button "Log in" at bounding box center [575, 544] width 83 height 35
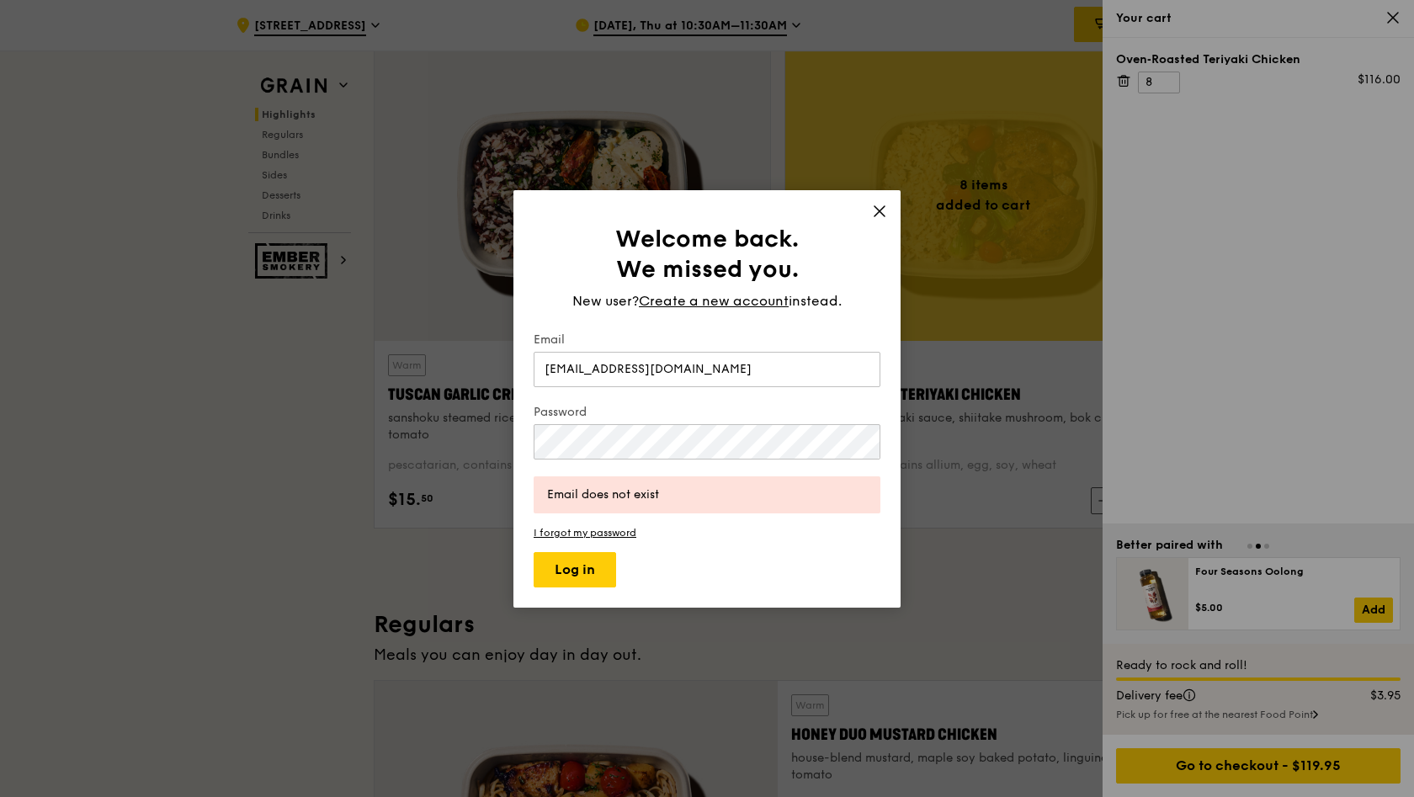
click at [871, 203] on div "Welcome back. We missed you. New user? Create a new account instead. Email mope…" at bounding box center [707, 399] width 387 height 418
click at [874, 218] on icon at bounding box center [879, 211] width 15 height 15
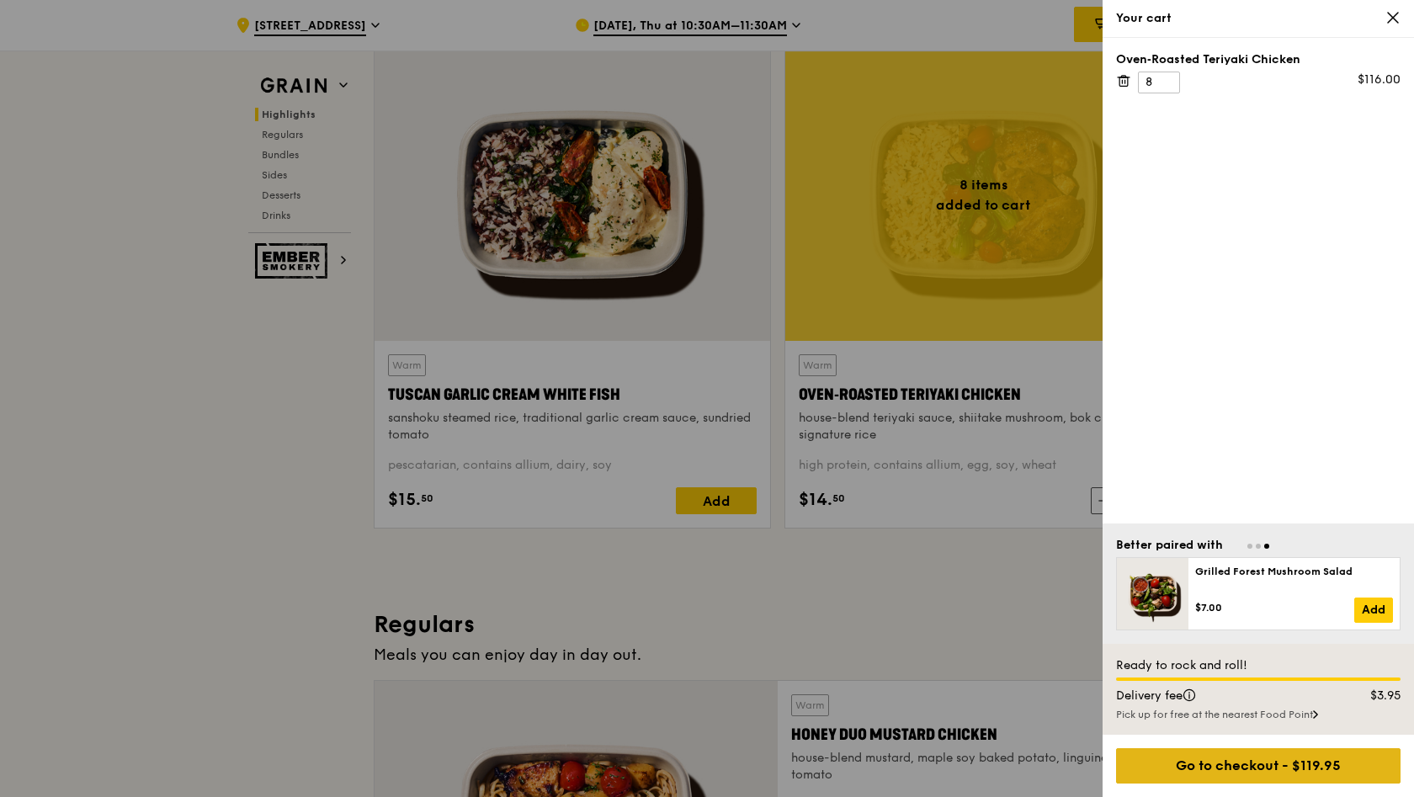
click at [1194, 763] on div "Go to checkout - $119.95" at bounding box center [1258, 765] width 285 height 35
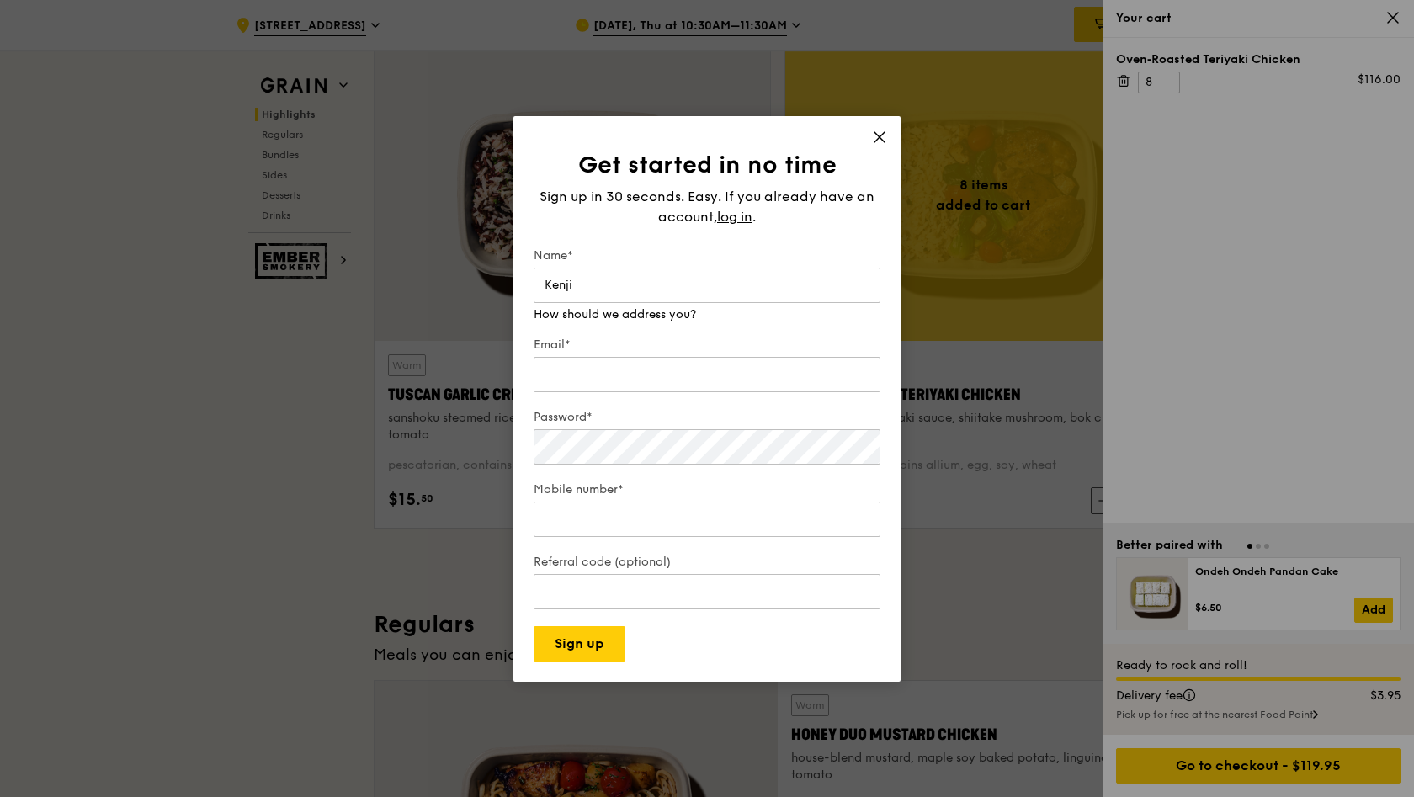
type input "Kenji"
type input "moped.wish.2y@icloud.com"
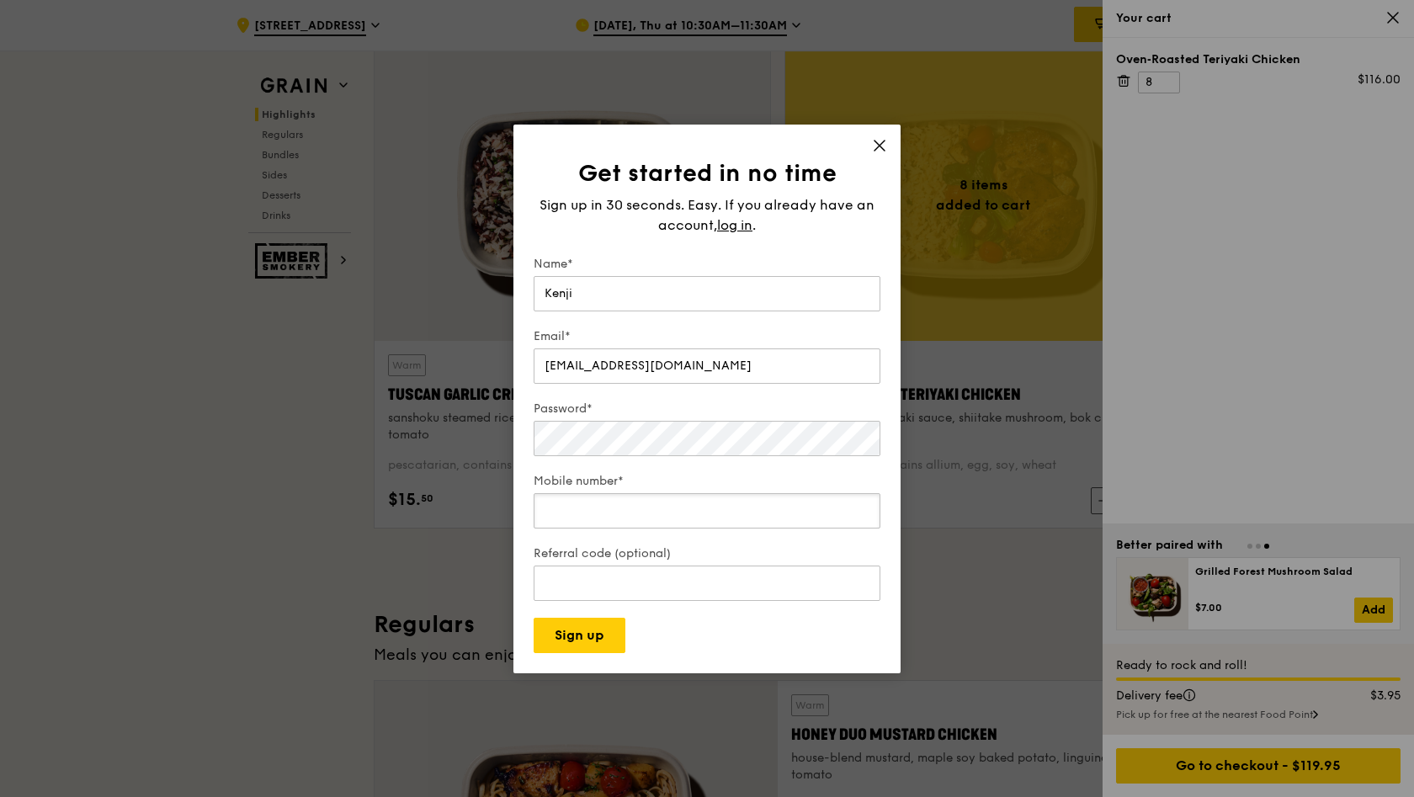
click at [815, 502] on input "Mobile number*" at bounding box center [707, 510] width 347 height 35
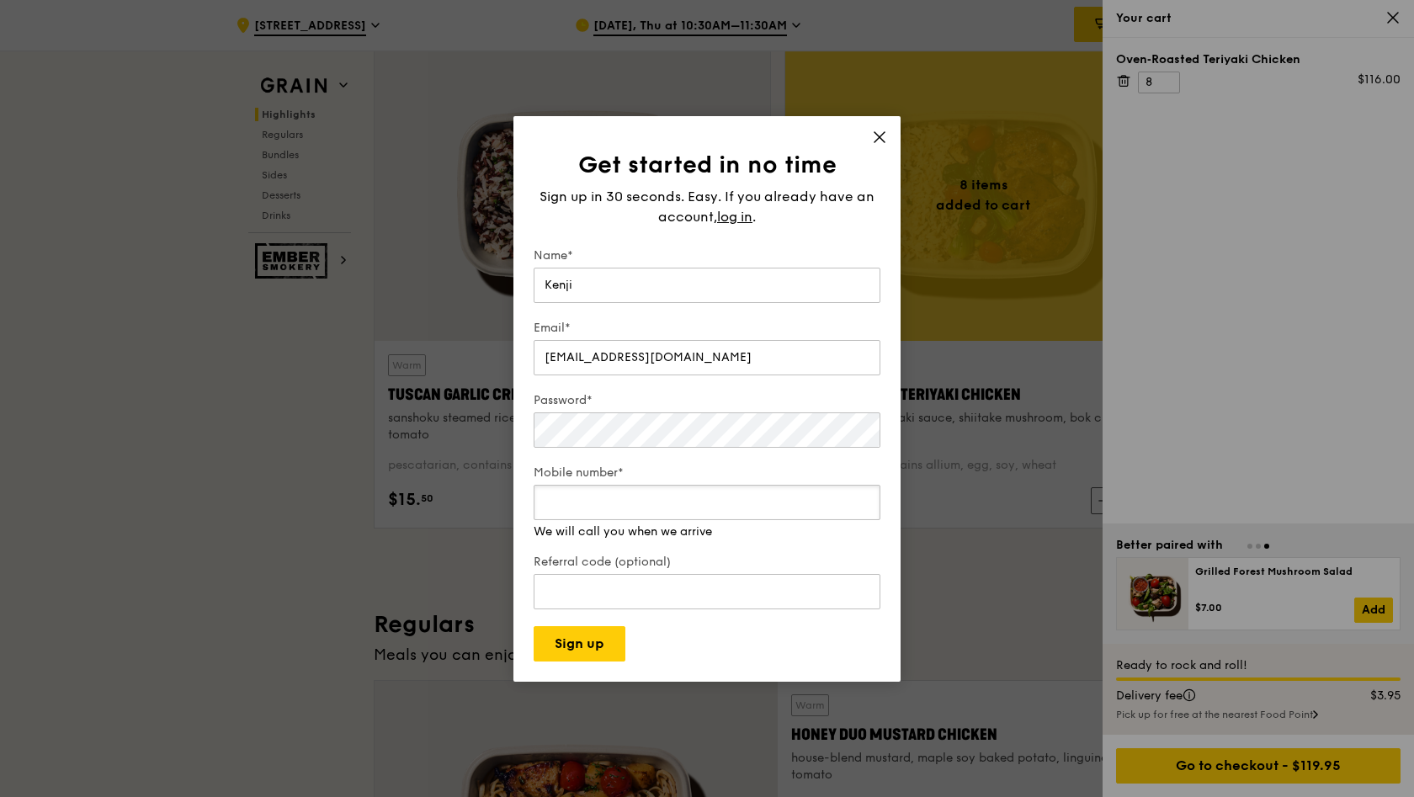
click at [778, 517] on input "Mobile number*" at bounding box center [707, 502] width 347 height 35
type input "9"
type input "89238229"
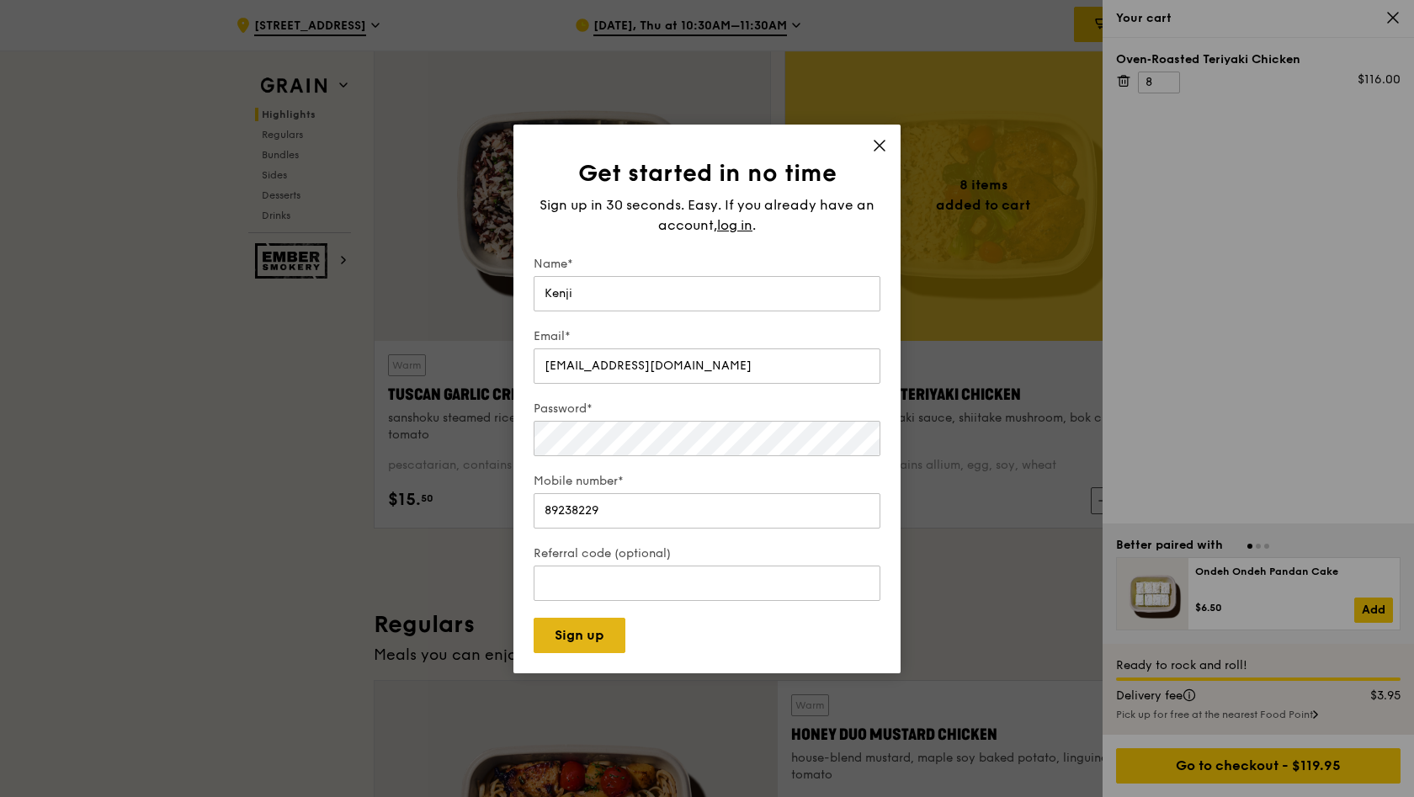
click at [604, 644] on button "Sign up" at bounding box center [580, 635] width 92 height 35
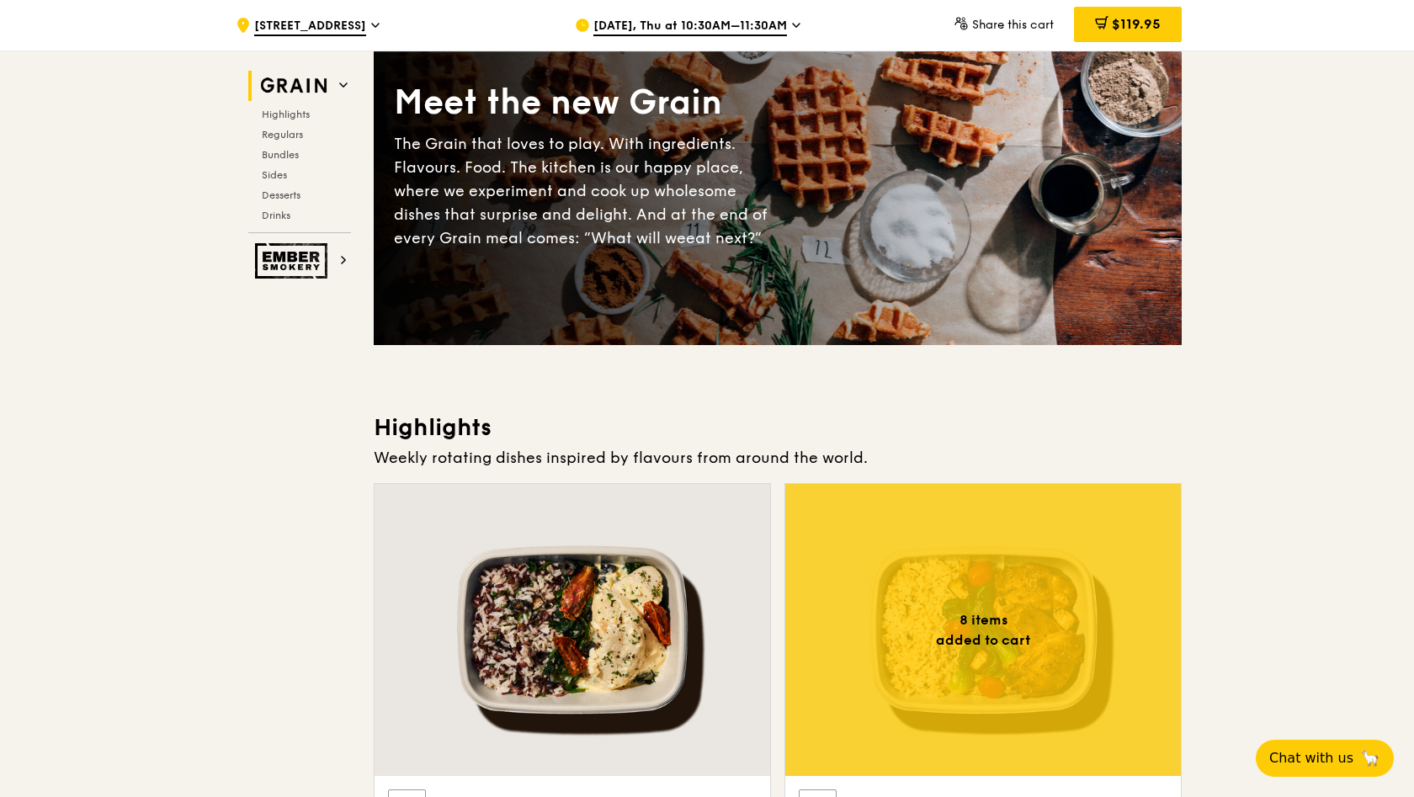
scroll to position [130, 0]
click at [1112, 22] on span "$119.95" at bounding box center [1136, 24] width 49 height 16
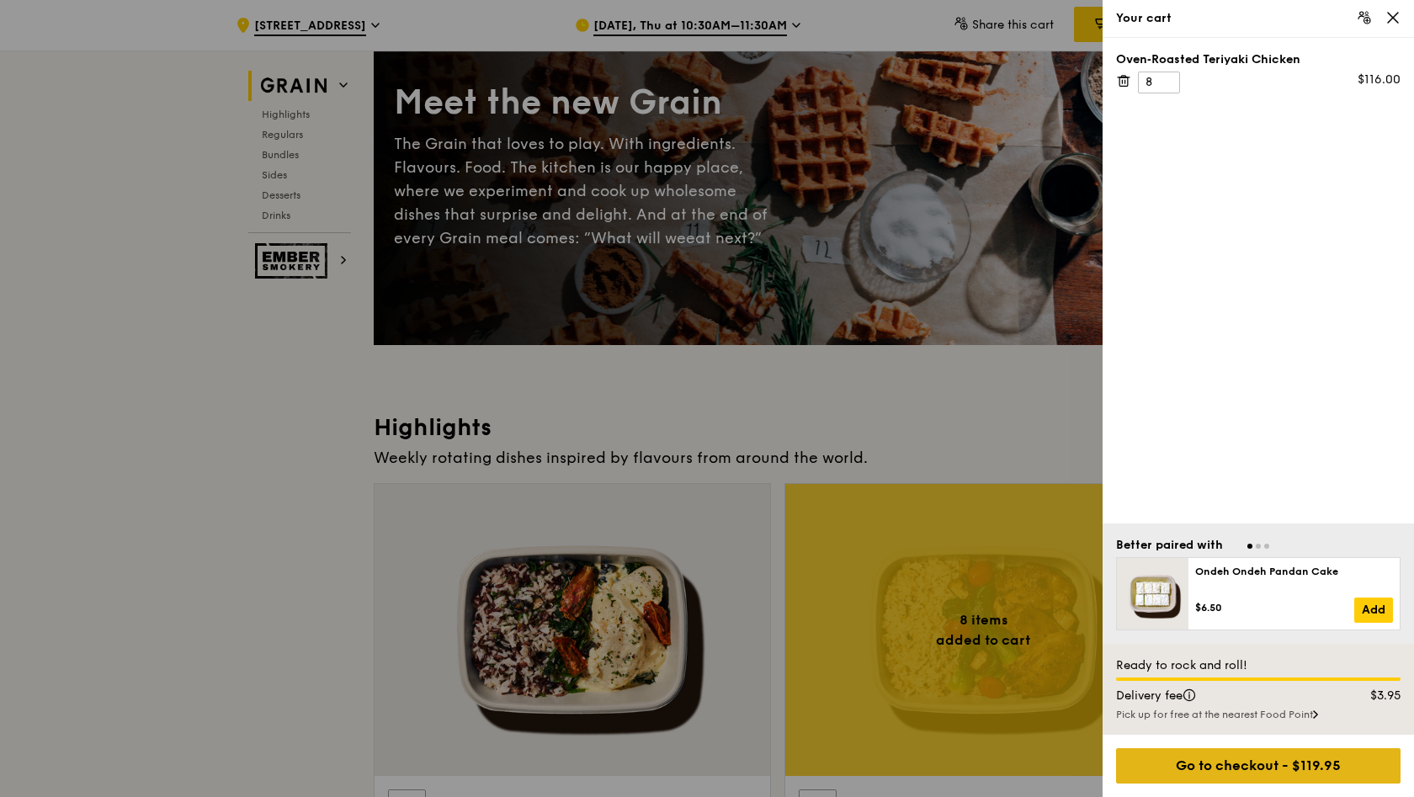
click at [1220, 765] on div "Go to checkout - $119.95" at bounding box center [1258, 765] width 285 height 35
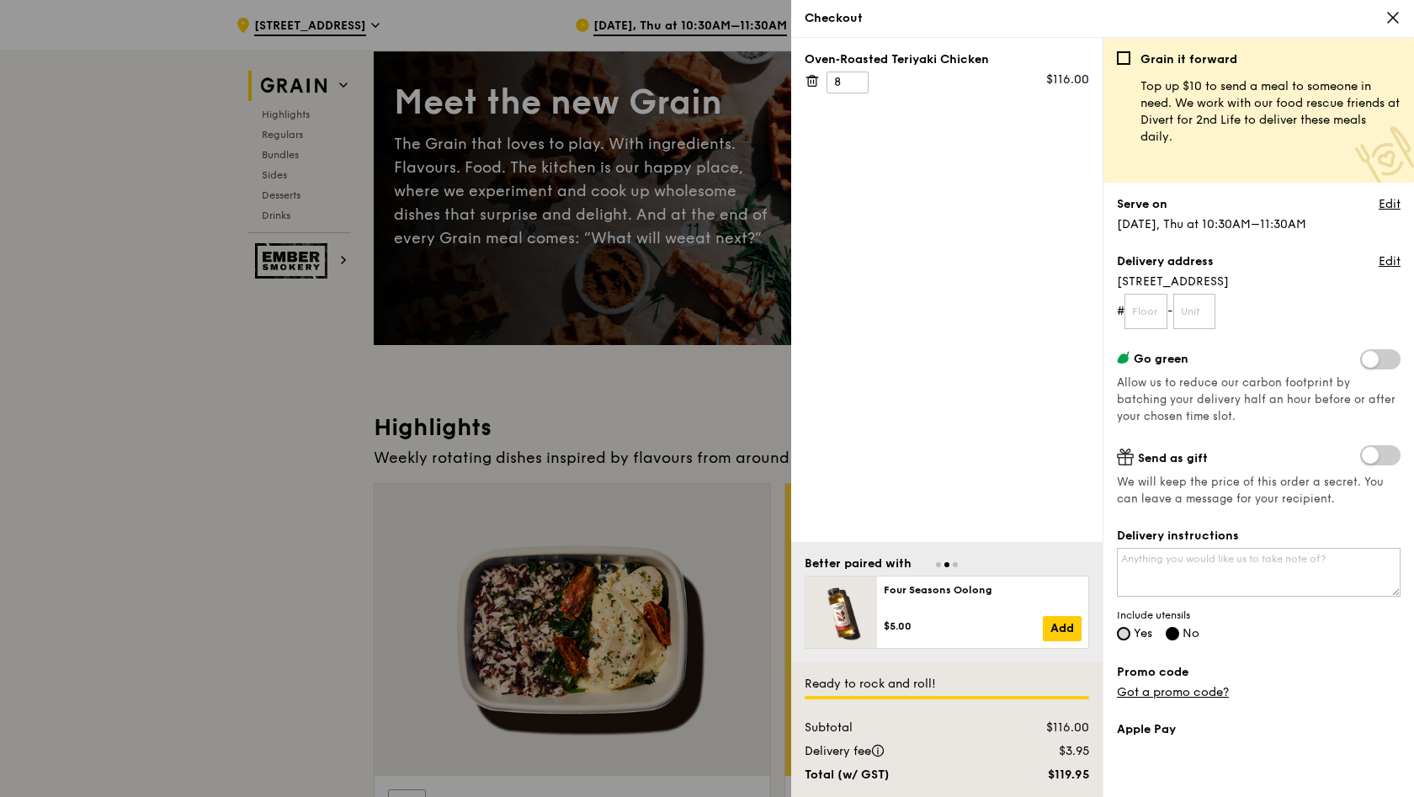
click at [1126, 637] on input "Yes" at bounding box center [1123, 633] width 13 height 13
radio input "true"
radio input "false"
click at [1395, 19] on icon at bounding box center [1393, 18] width 10 height 10
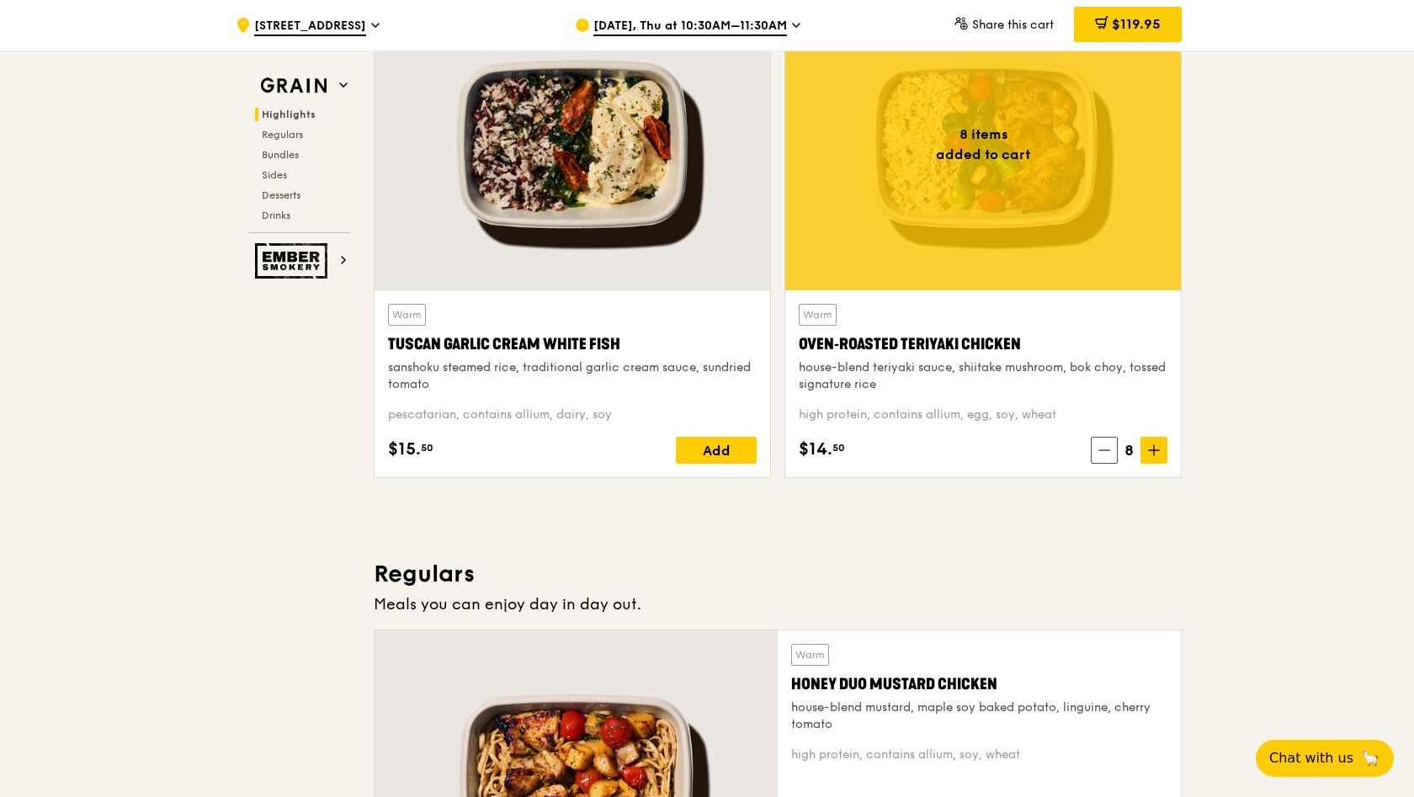
scroll to position [613, 0]
